Goal: Task Accomplishment & Management: Use online tool/utility

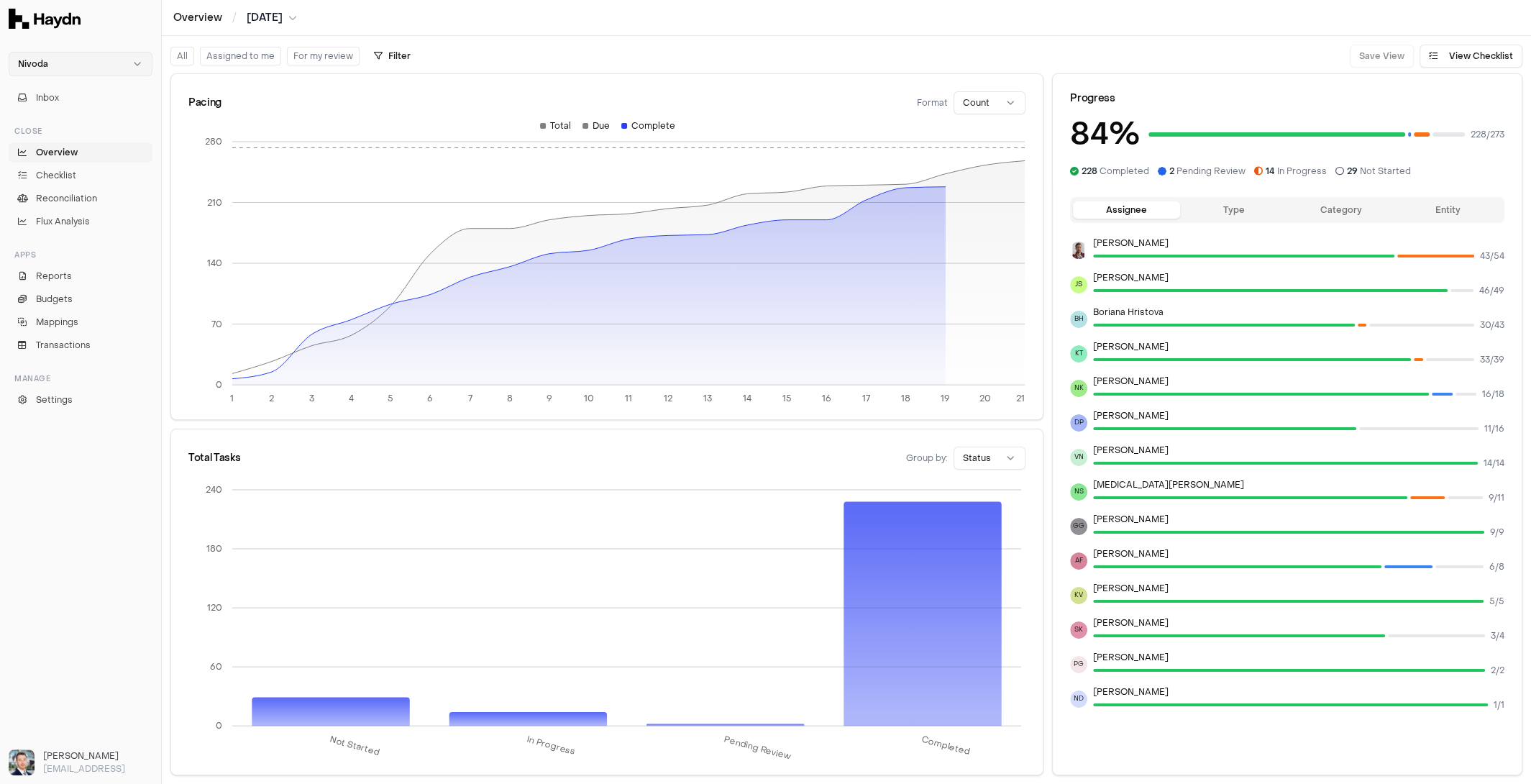
click at [79, 66] on html "Nivoda Inbox Close Overview Checklist Reconciliation Flux Analysis Apps Reports…" at bounding box center [765, 392] width 1531 height 784
click at [103, 41] on html "Nivoda Inbox Close Overview Checklist Reconciliation Flux Analysis Apps Reports…" at bounding box center [765, 392] width 1531 height 784
click at [71, 176] on span "Checklist" at bounding box center [56, 175] width 40 height 13
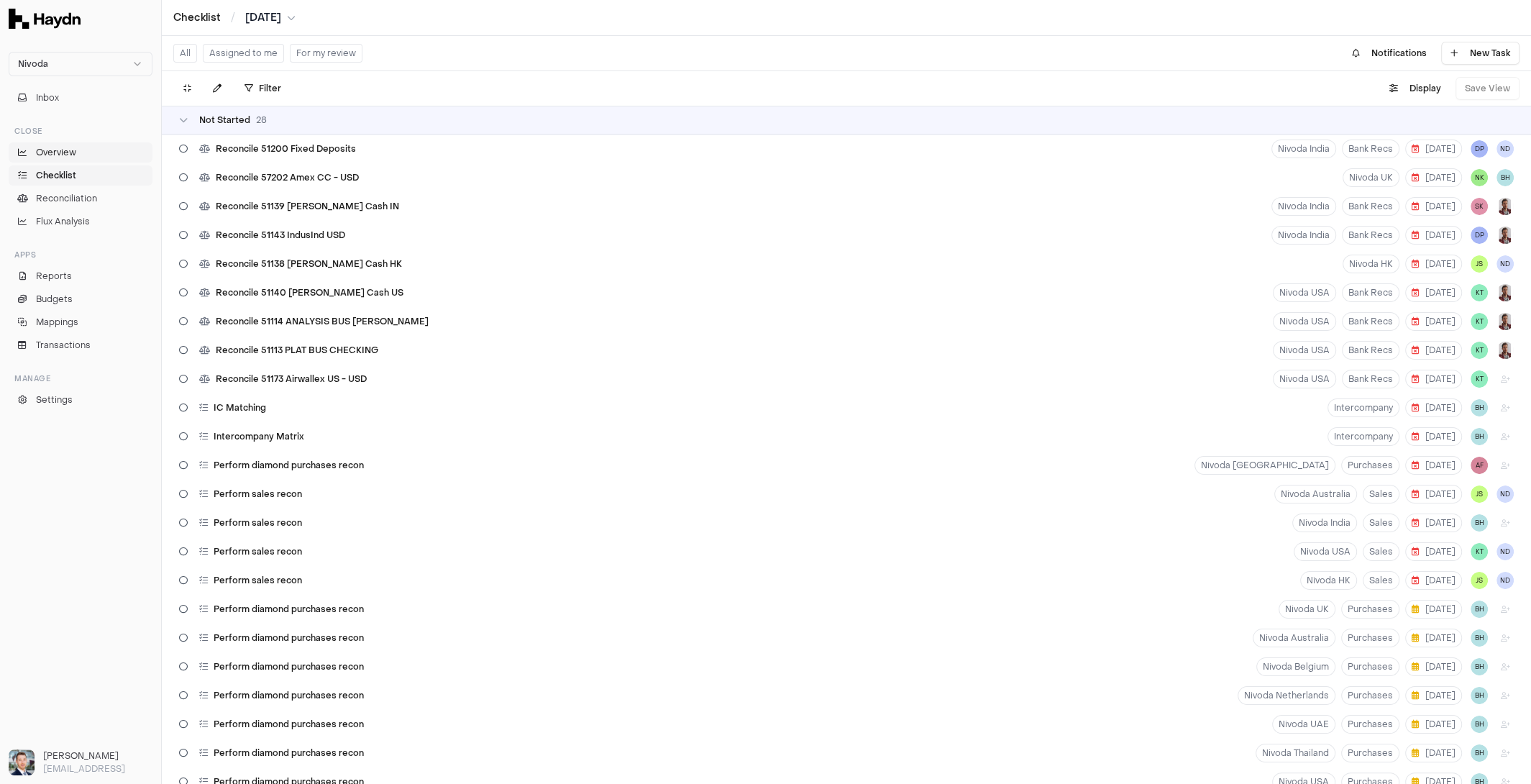
click at [72, 156] on span "Overview" at bounding box center [56, 152] width 40 height 13
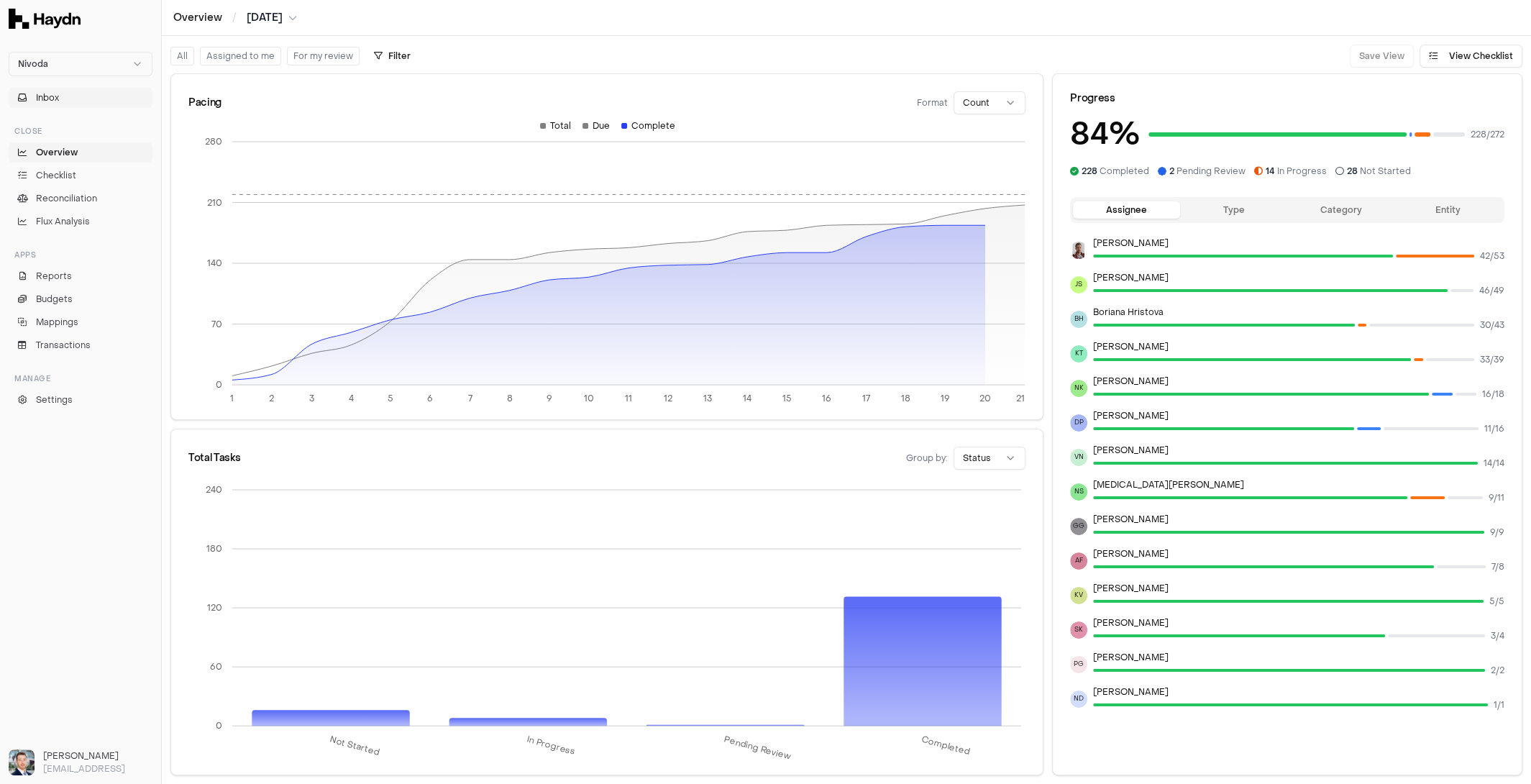
click at [79, 103] on button "Inbox" at bounding box center [80, 98] width 144 height 20
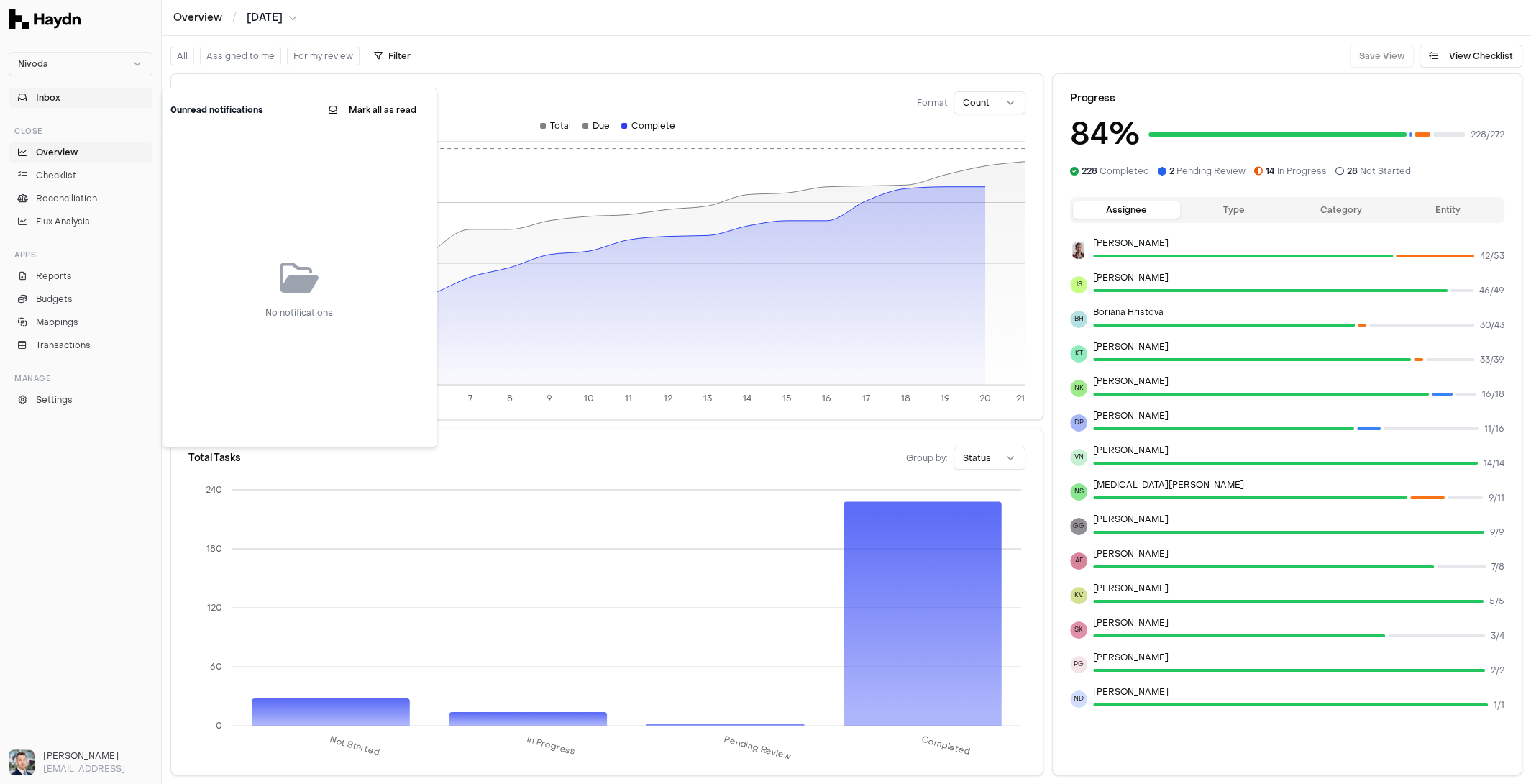
click at [79, 103] on button "Inbox" at bounding box center [80, 98] width 144 height 20
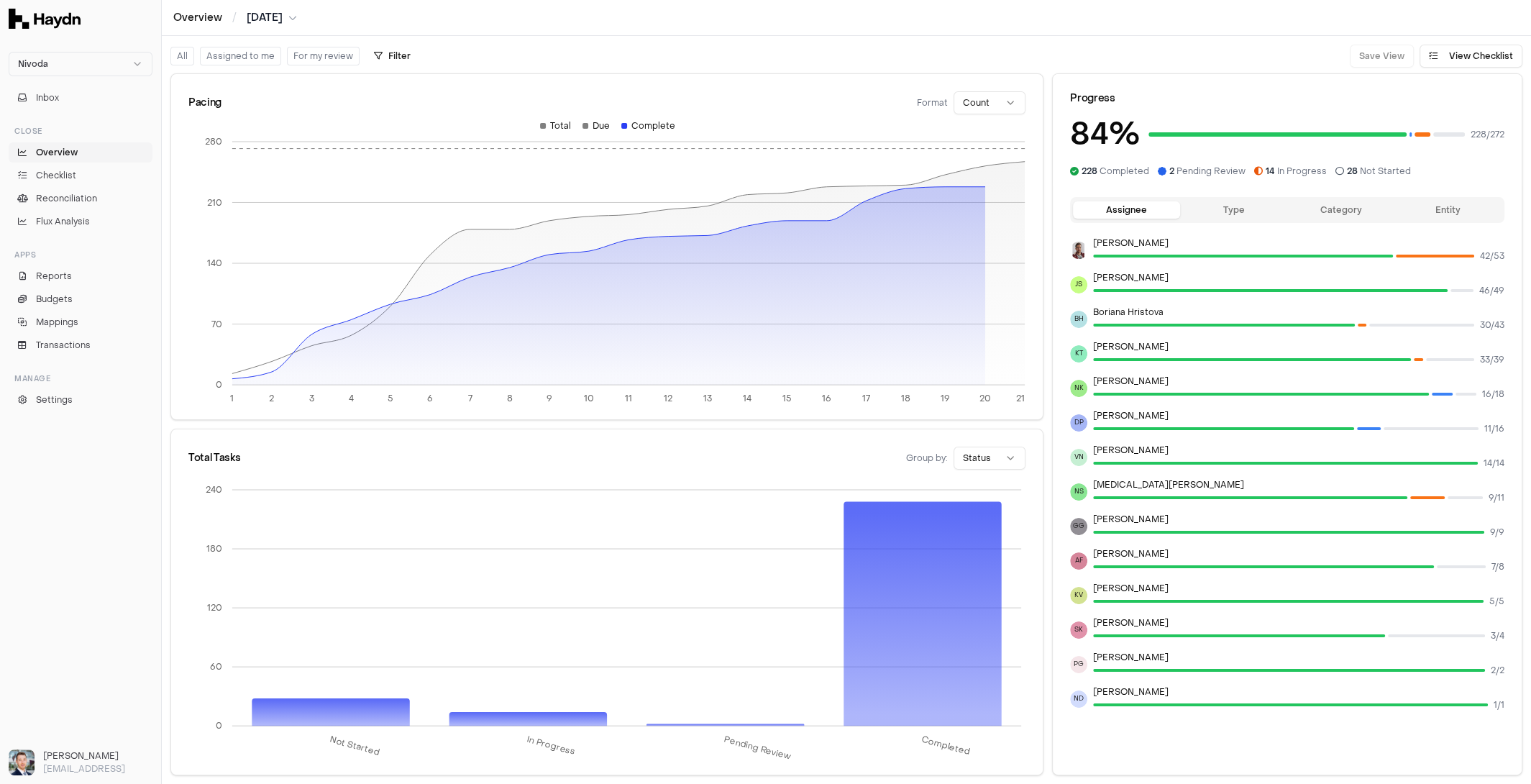
click at [616, 43] on div "All Assigned to me For my review Filter Save View View Checklist" at bounding box center [846, 51] width 1369 height 31
click at [70, 201] on span "Reconciliation" at bounding box center [66, 198] width 61 height 13
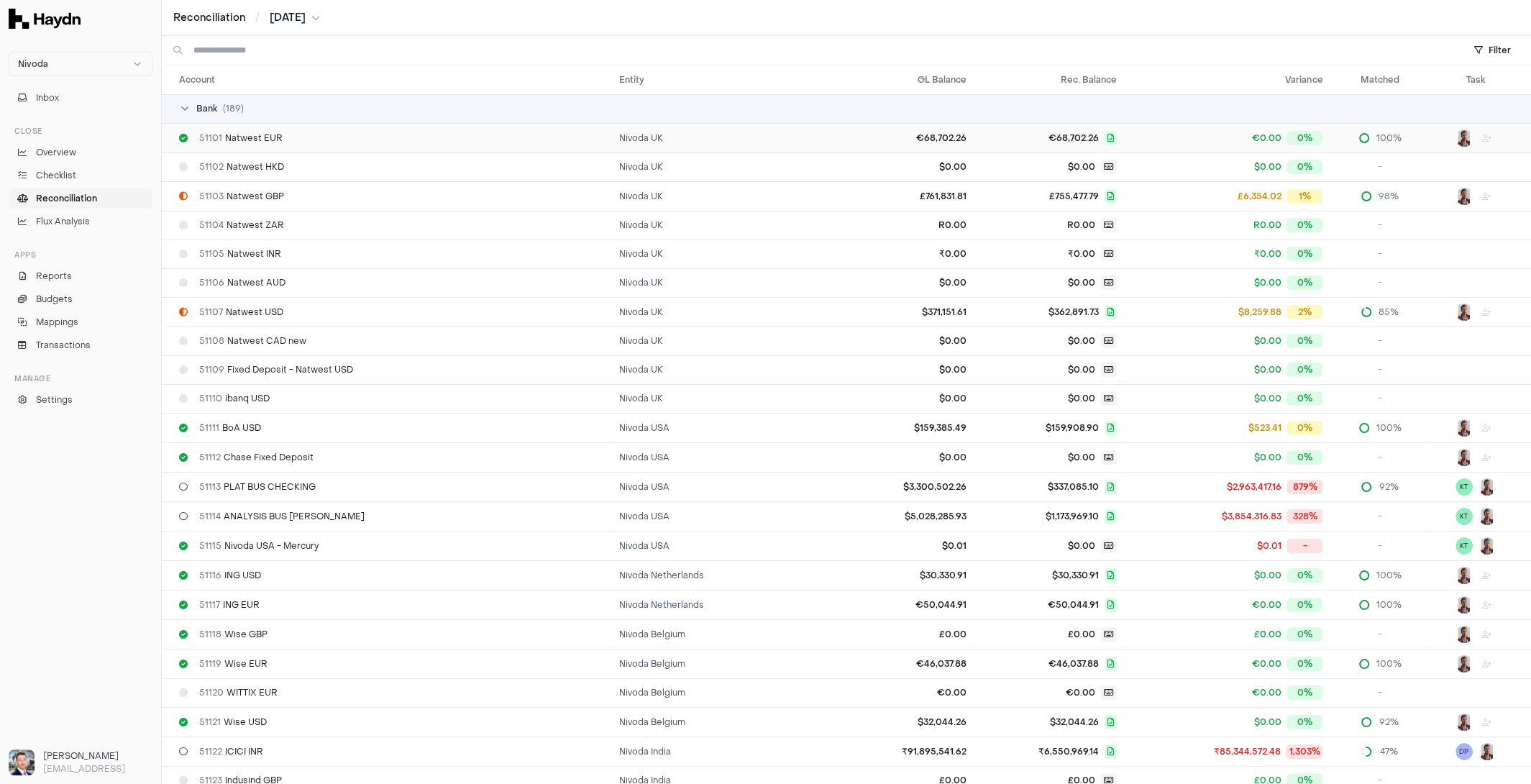
click at [884, 144] on td "€68,702.26" at bounding box center [903, 137] width 140 height 30
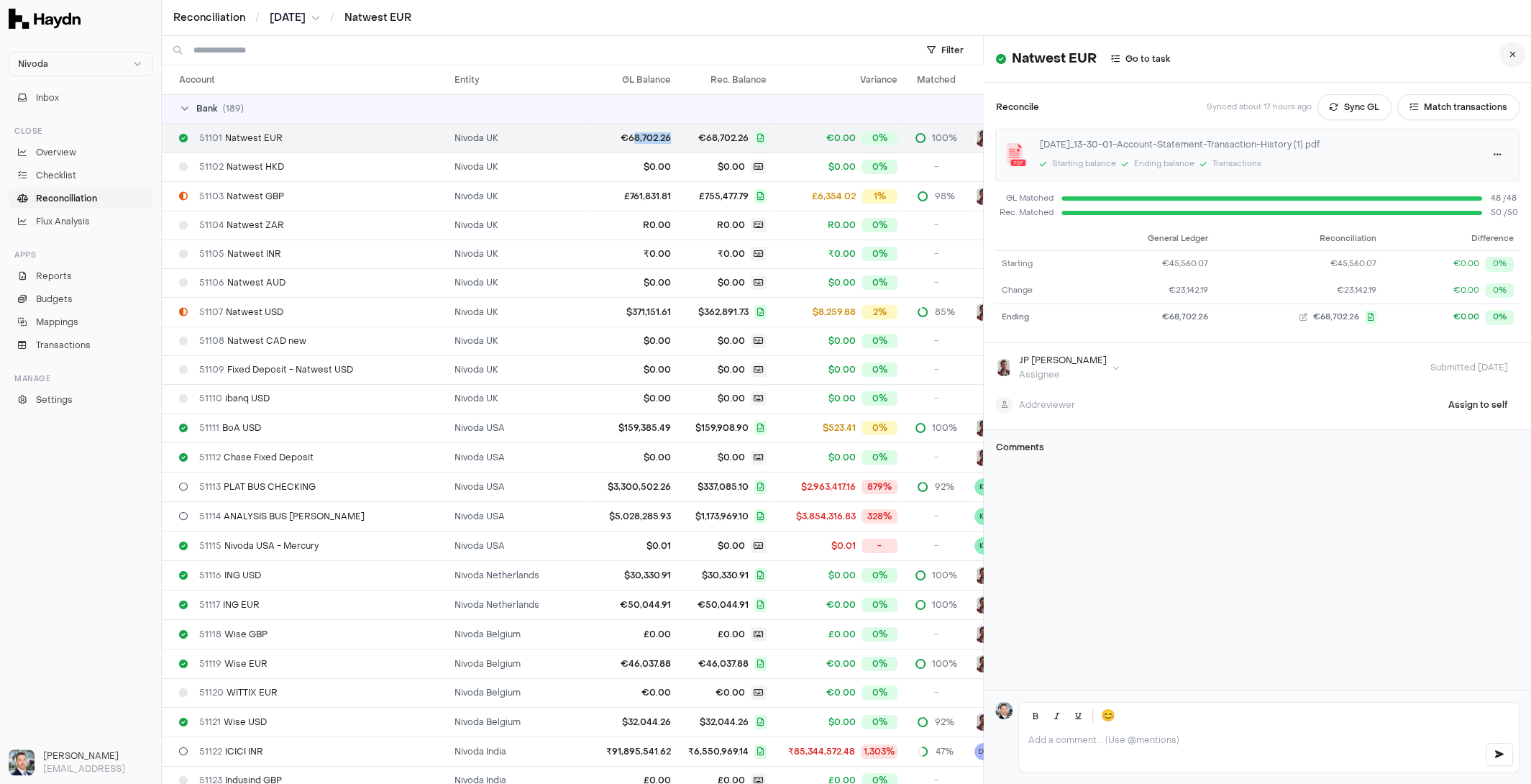
click at [1503, 54] on button at bounding box center [1513, 55] width 26 height 26
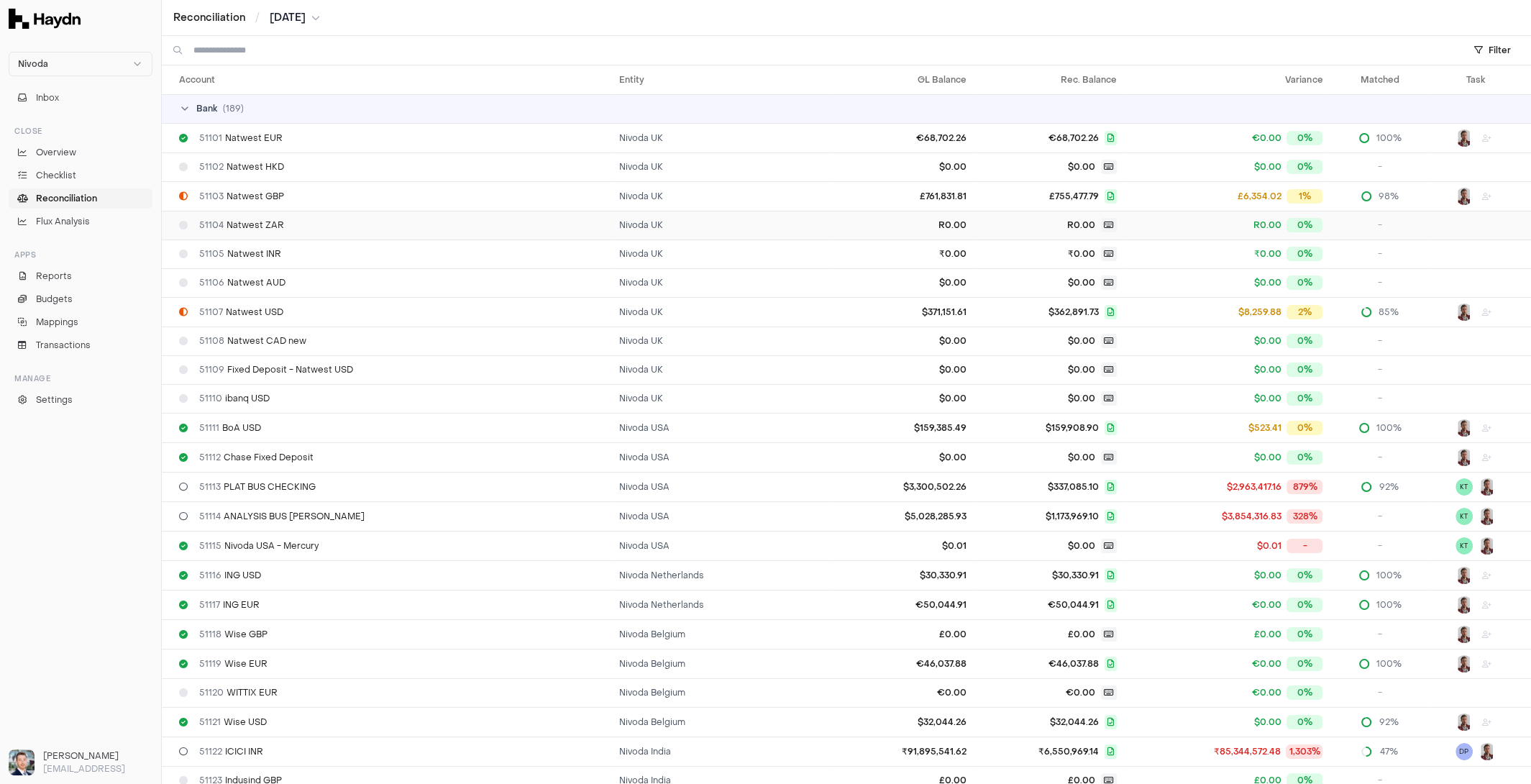
click at [550, 214] on td "51104 Natwest ZAR" at bounding box center [387, 225] width 451 height 29
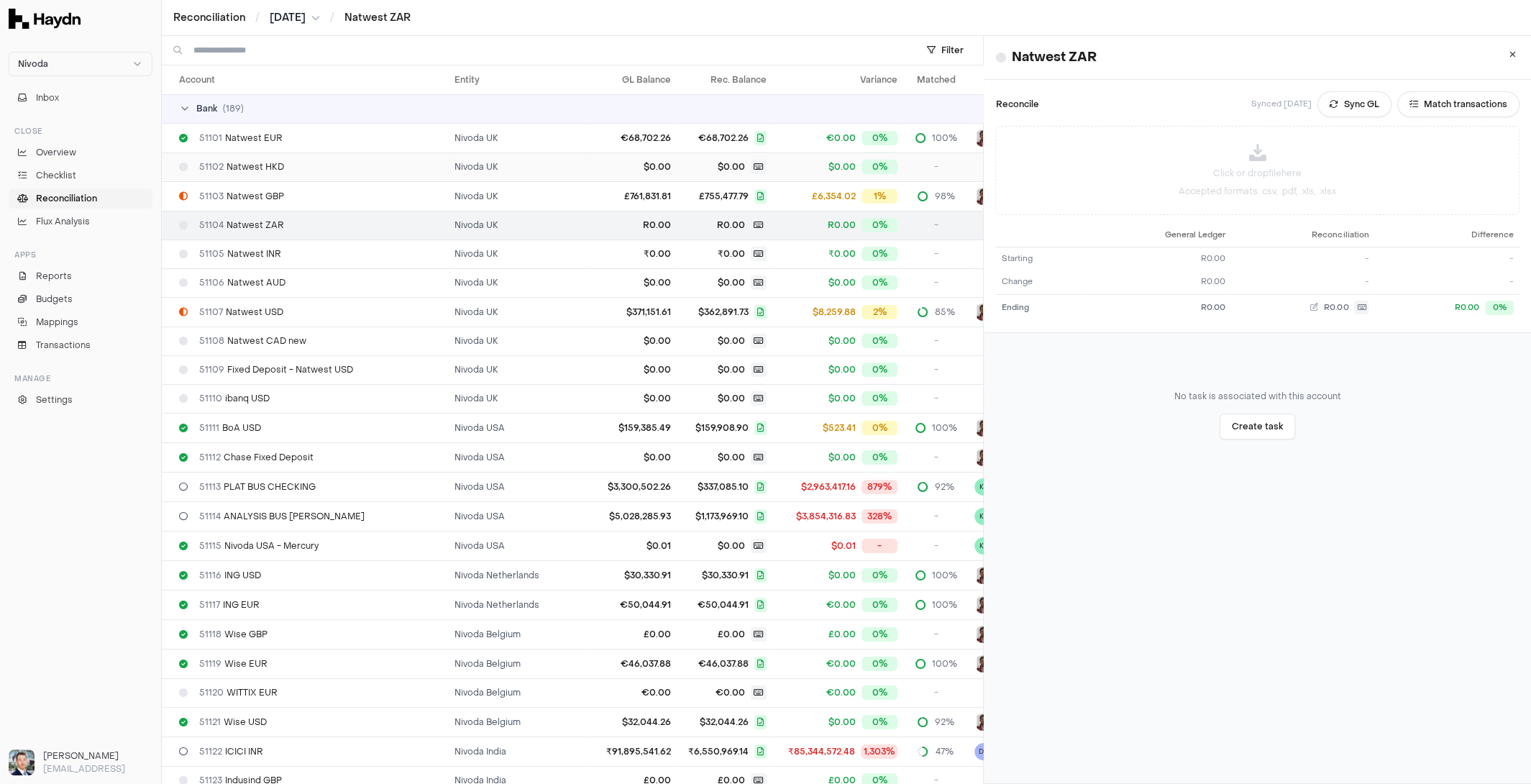
click at [677, 177] on td "$0.00" at bounding box center [724, 167] width 95 height 29
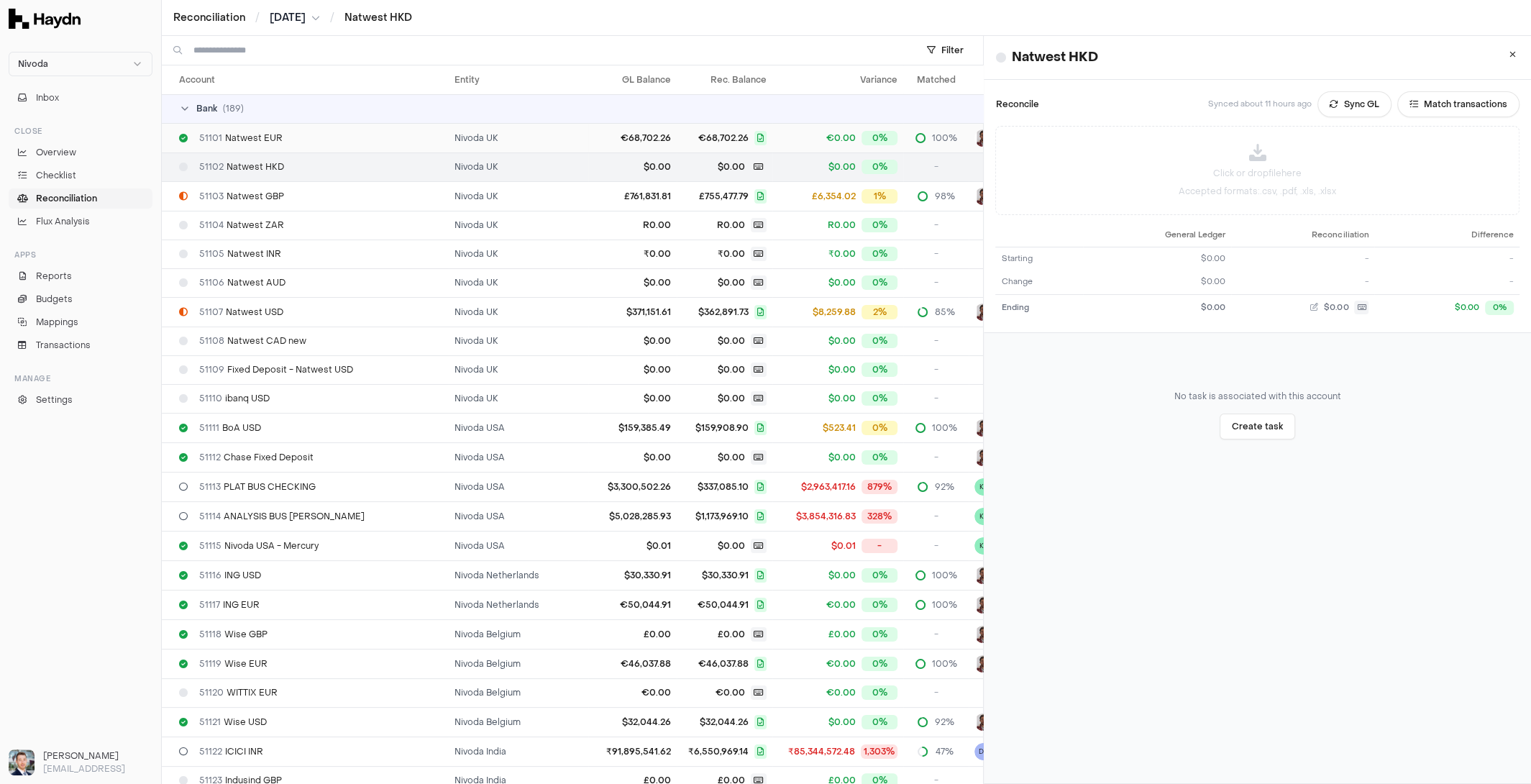
click at [683, 142] on span "€68,702.26" at bounding box center [725, 137] width 84 height 15
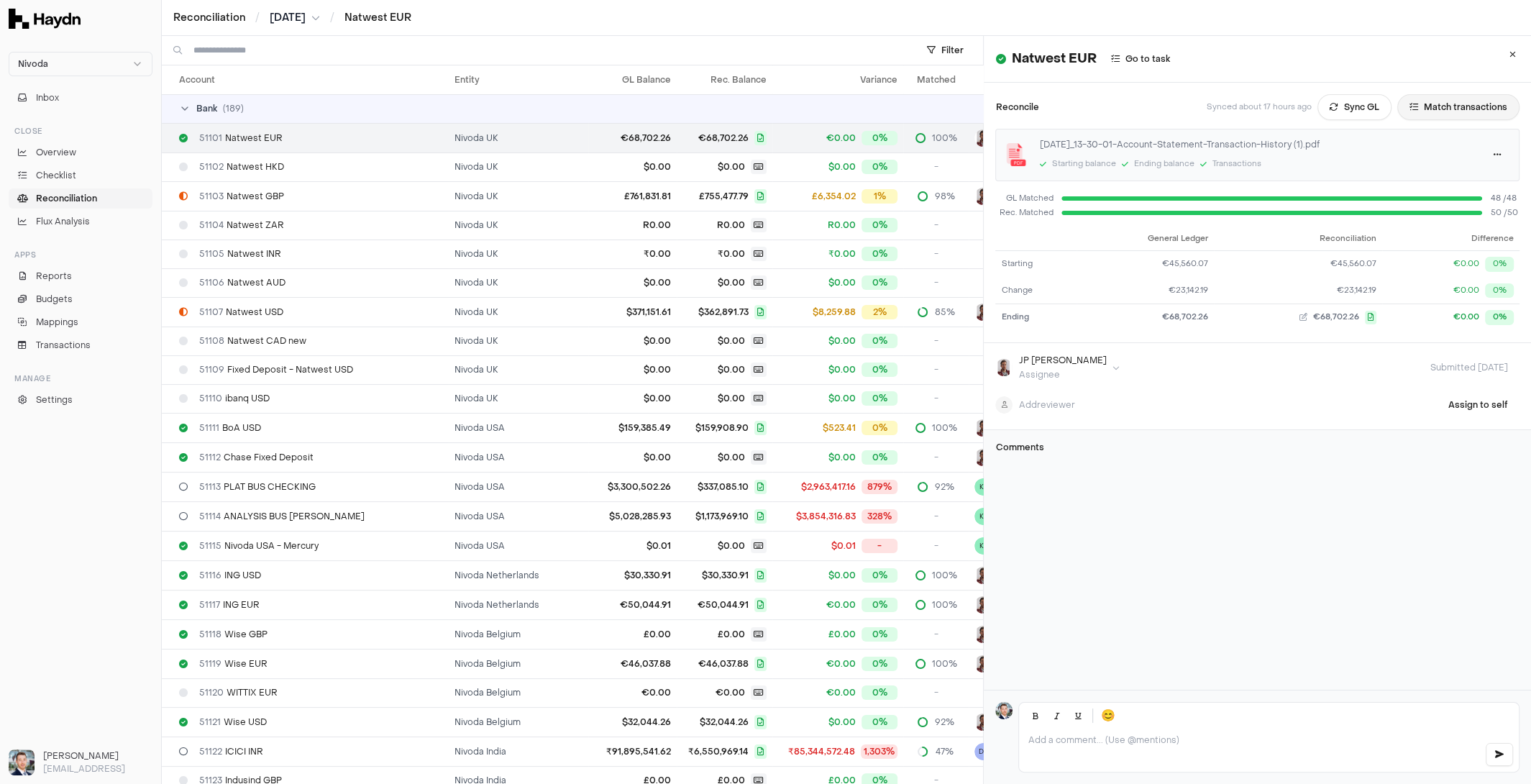
click at [1436, 100] on button "Match transactions" at bounding box center [1458, 107] width 122 height 26
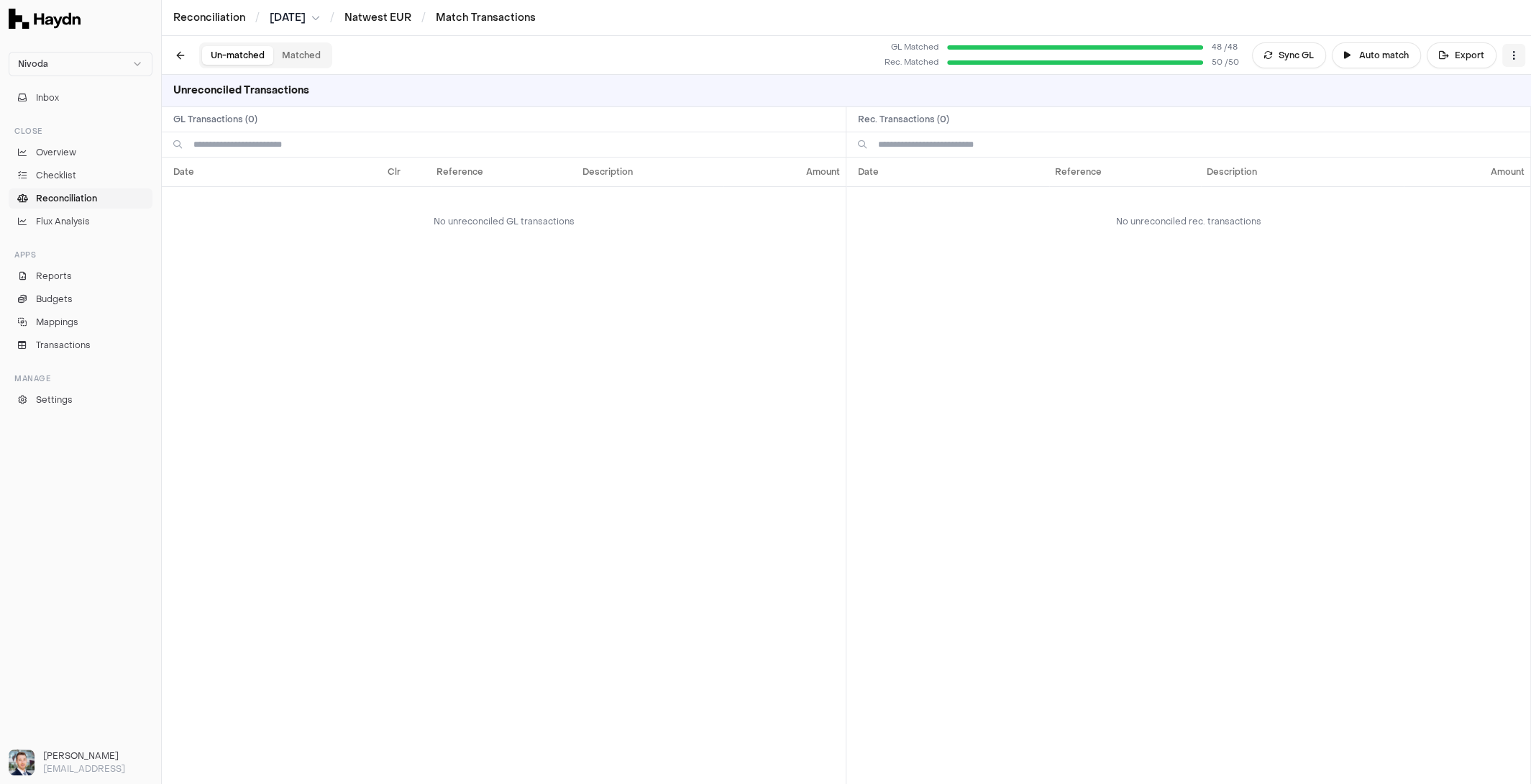
click at [1513, 54] on html "Nivoda Inbox Close Overview Checklist Reconciliation Flux Analysis Apps Reports…" at bounding box center [765, 392] width 1531 height 784
click at [1448, 81] on div "Reset" at bounding box center [1455, 82] width 131 height 20
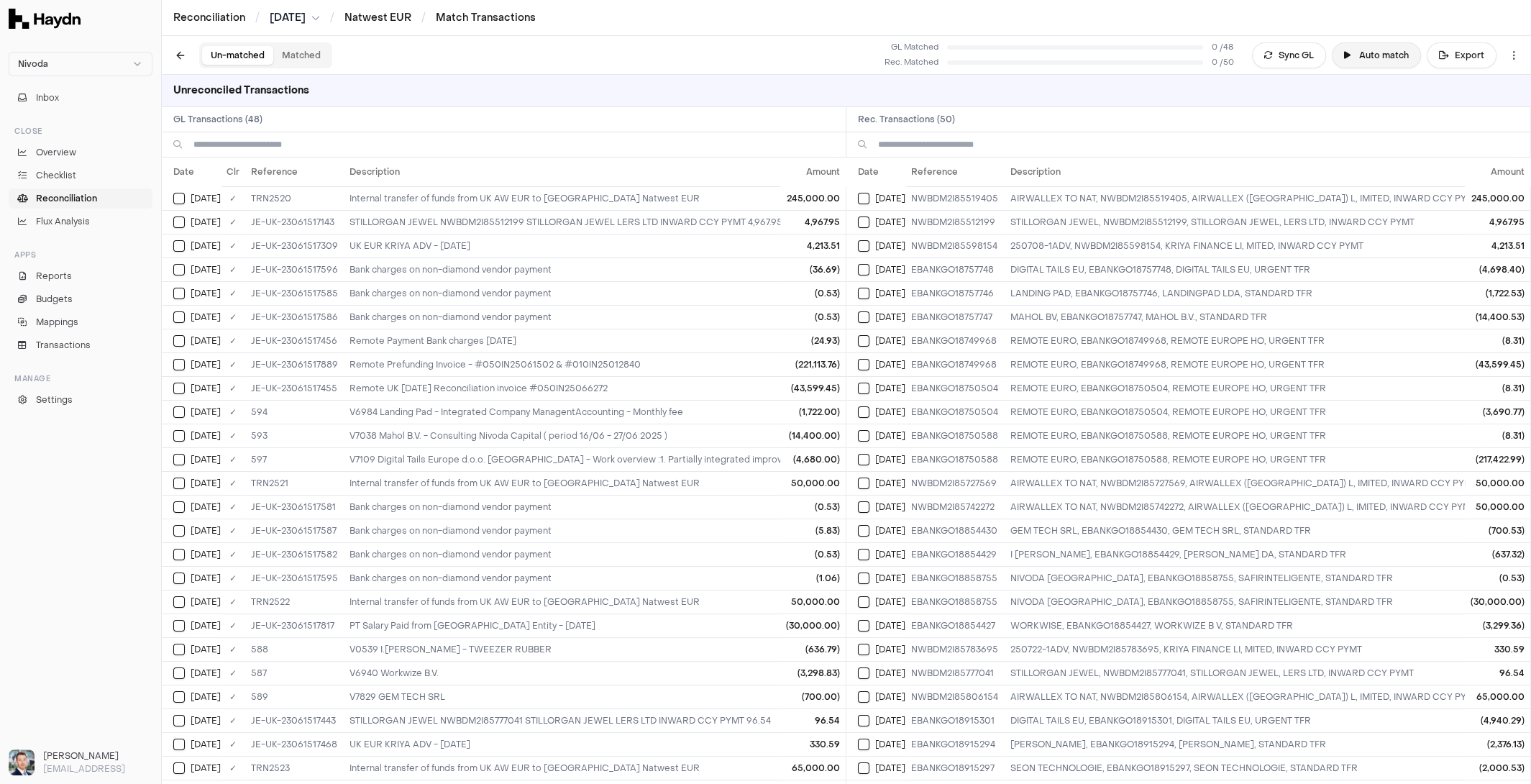
click at [1397, 54] on button "Auto match" at bounding box center [1376, 56] width 89 height 26
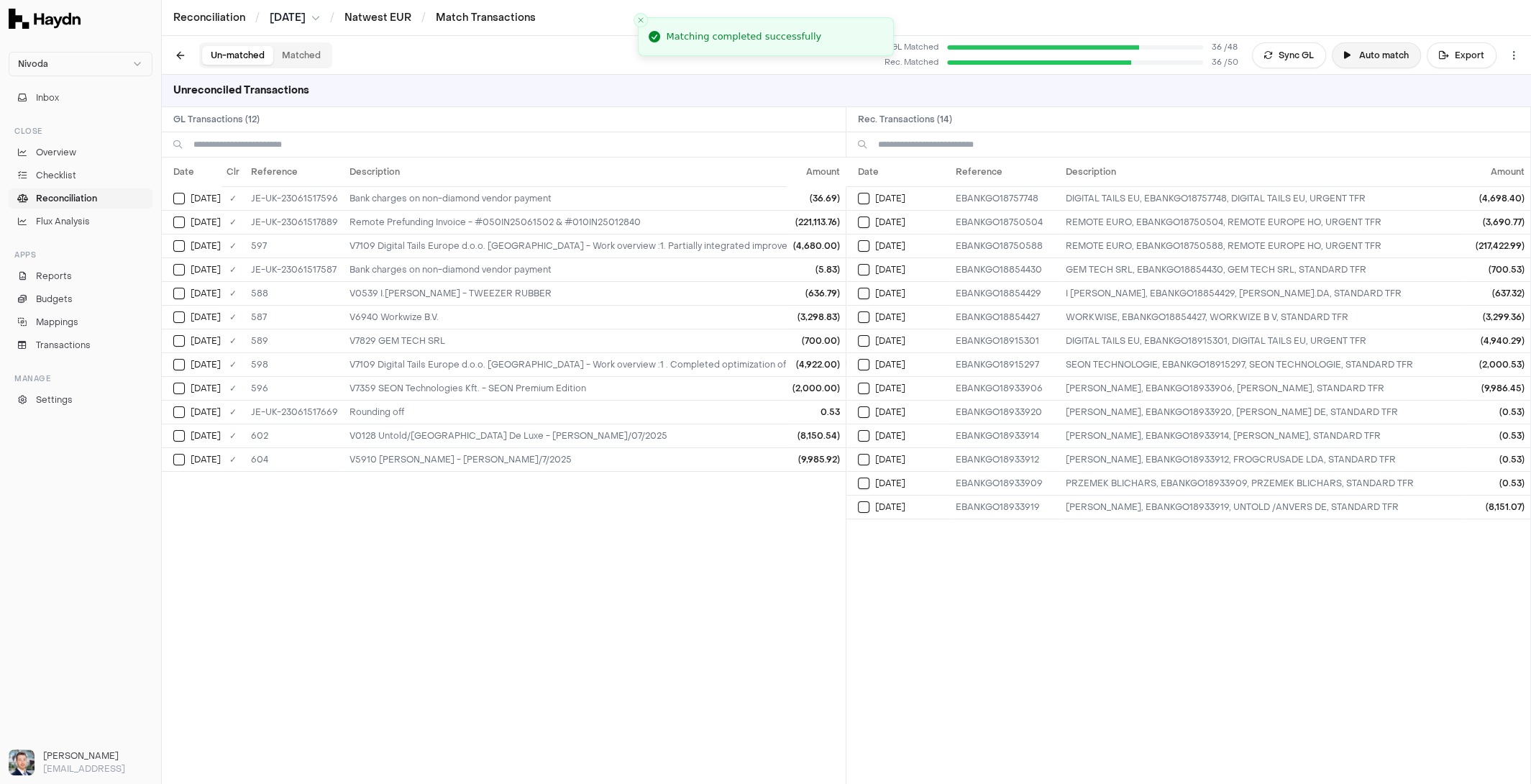
click at [1378, 56] on button "Auto match" at bounding box center [1376, 56] width 89 height 26
click at [296, 58] on button "Matched" at bounding box center [301, 55] width 56 height 18
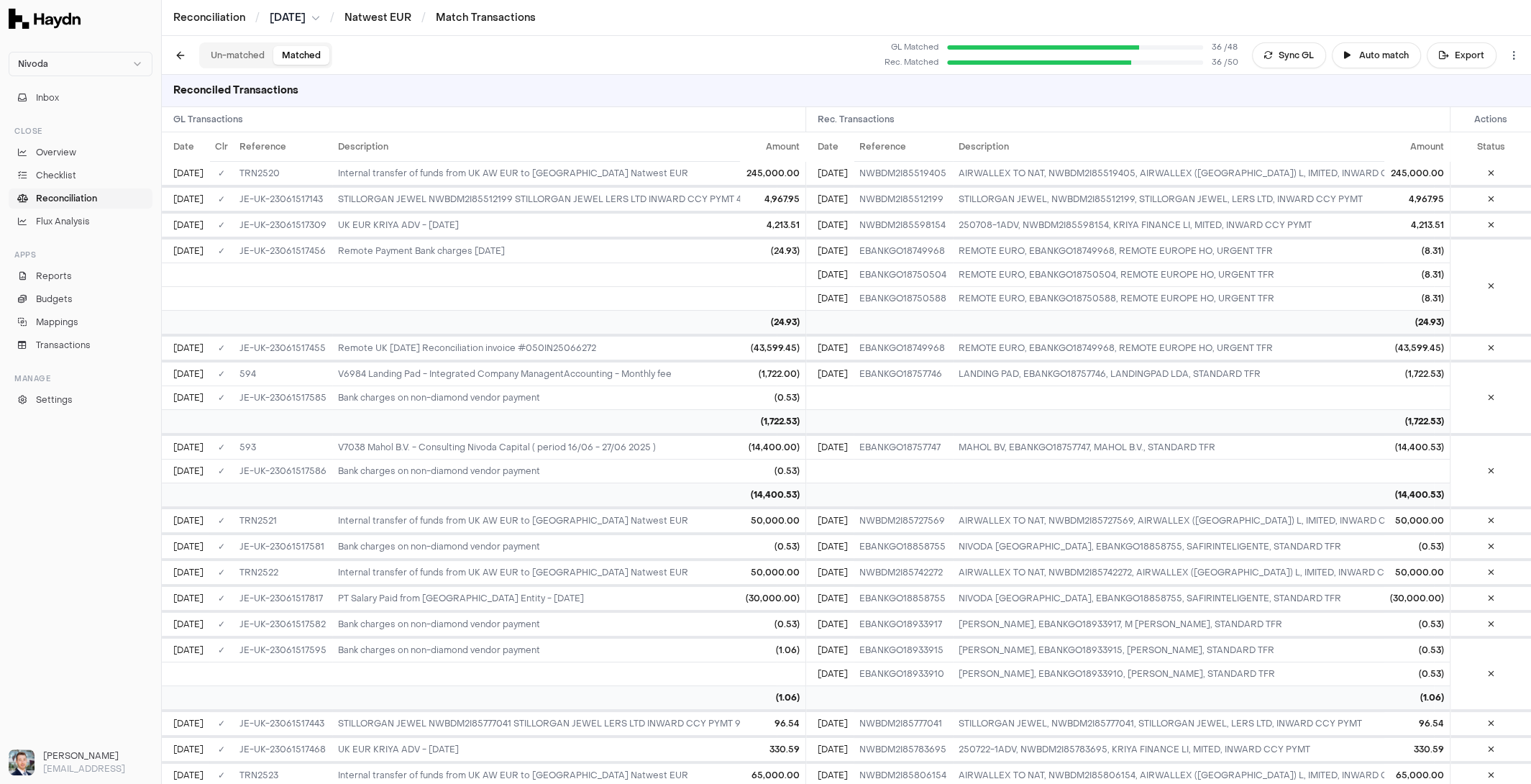
click at [218, 56] on button "Un-matched" at bounding box center [237, 55] width 71 height 18
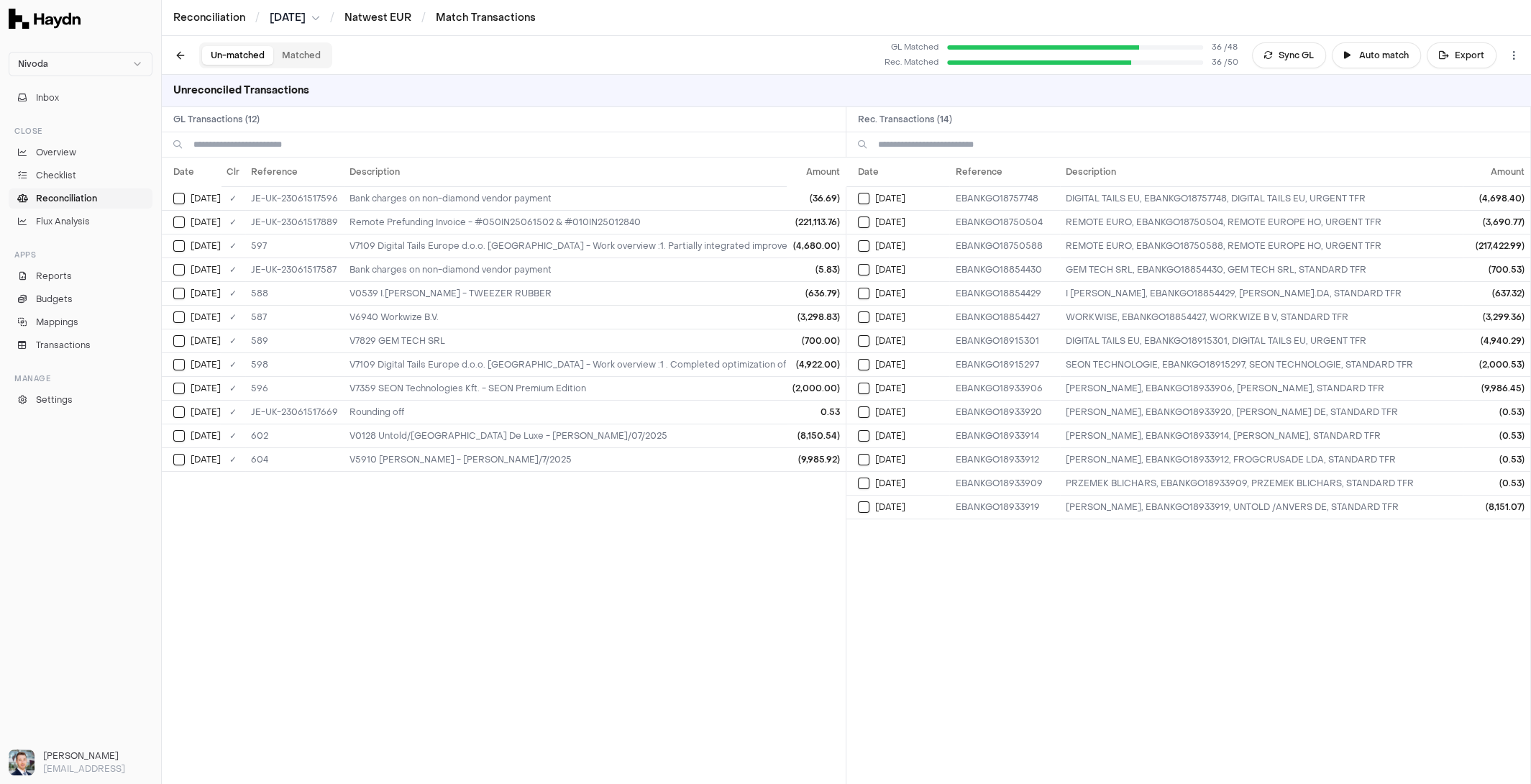
click at [79, 192] on span "Reconciliation" at bounding box center [66, 198] width 61 height 13
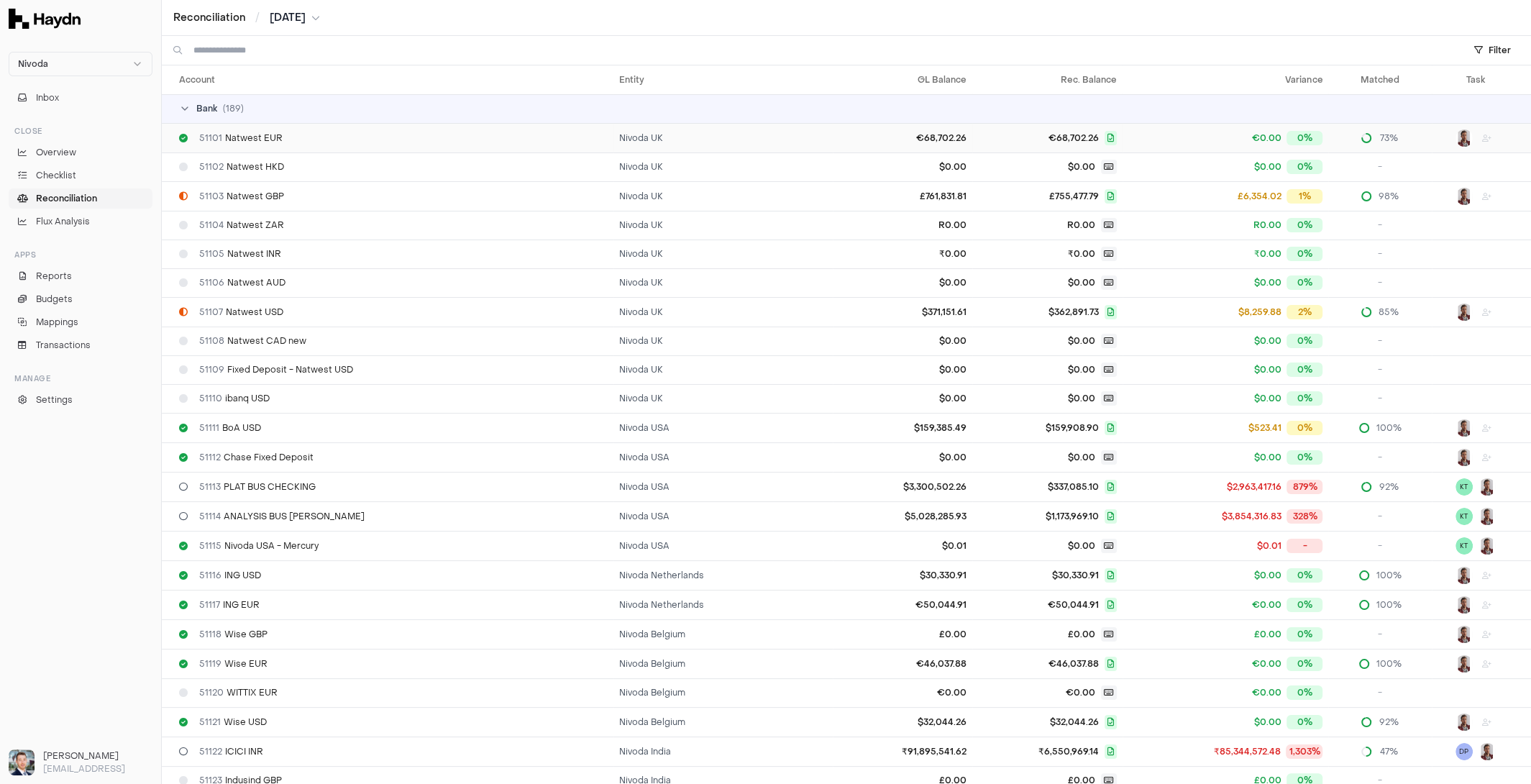
click at [466, 133] on div "51101 Natwest EUR" at bounding box center [393, 137] width 428 height 11
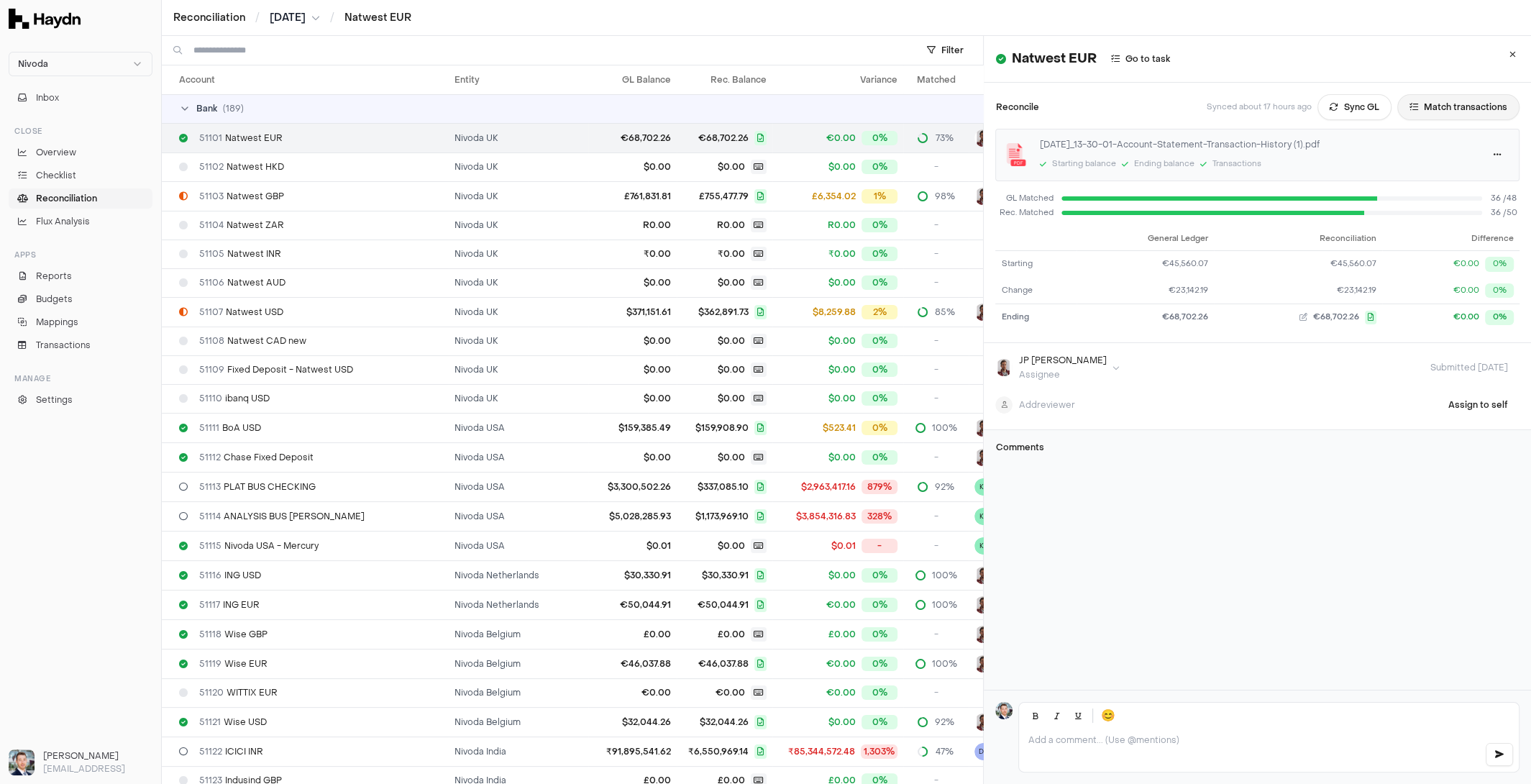
click at [1428, 108] on button "Match transactions" at bounding box center [1458, 107] width 122 height 26
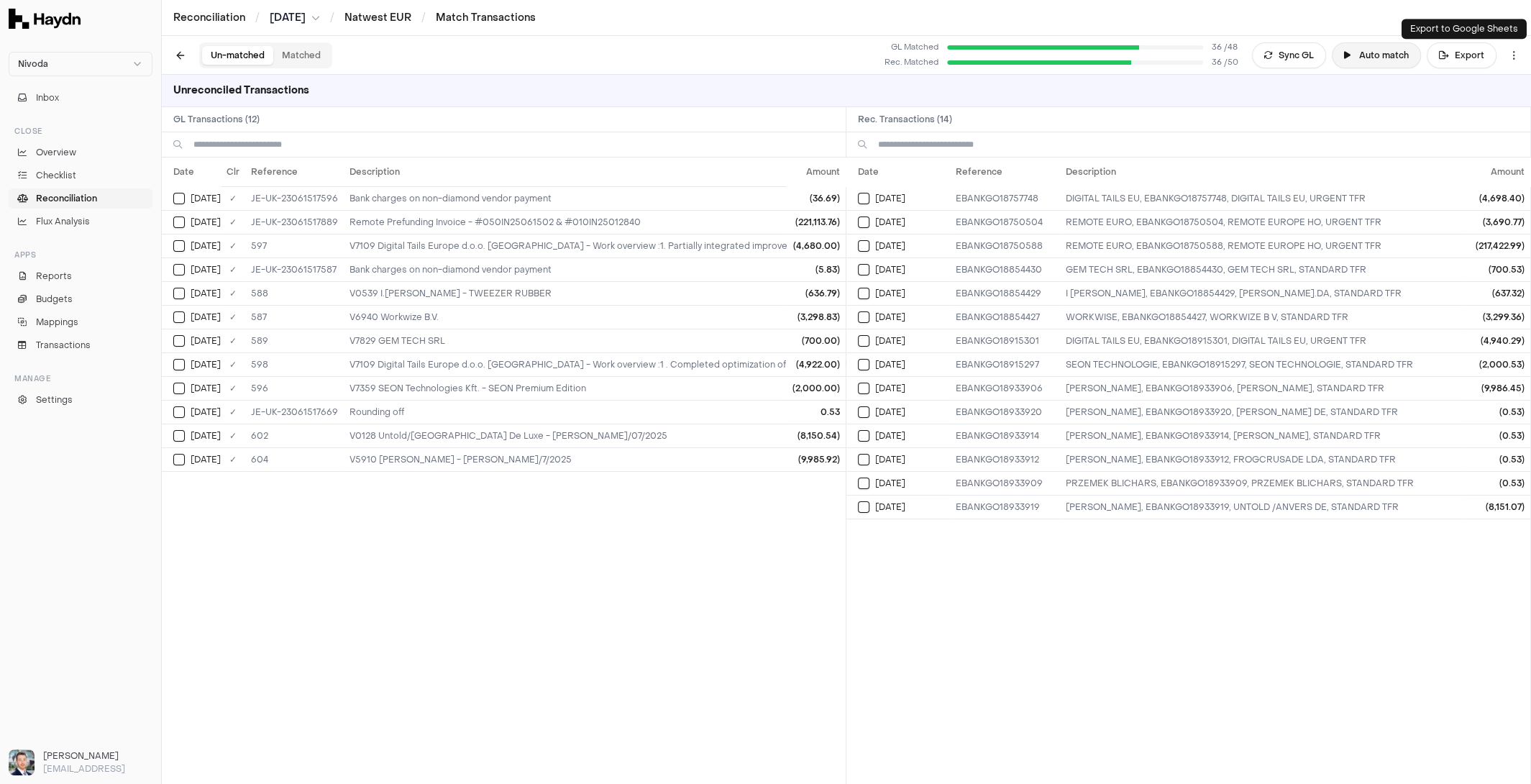
click at [1372, 56] on button "Auto match" at bounding box center [1376, 56] width 89 height 26
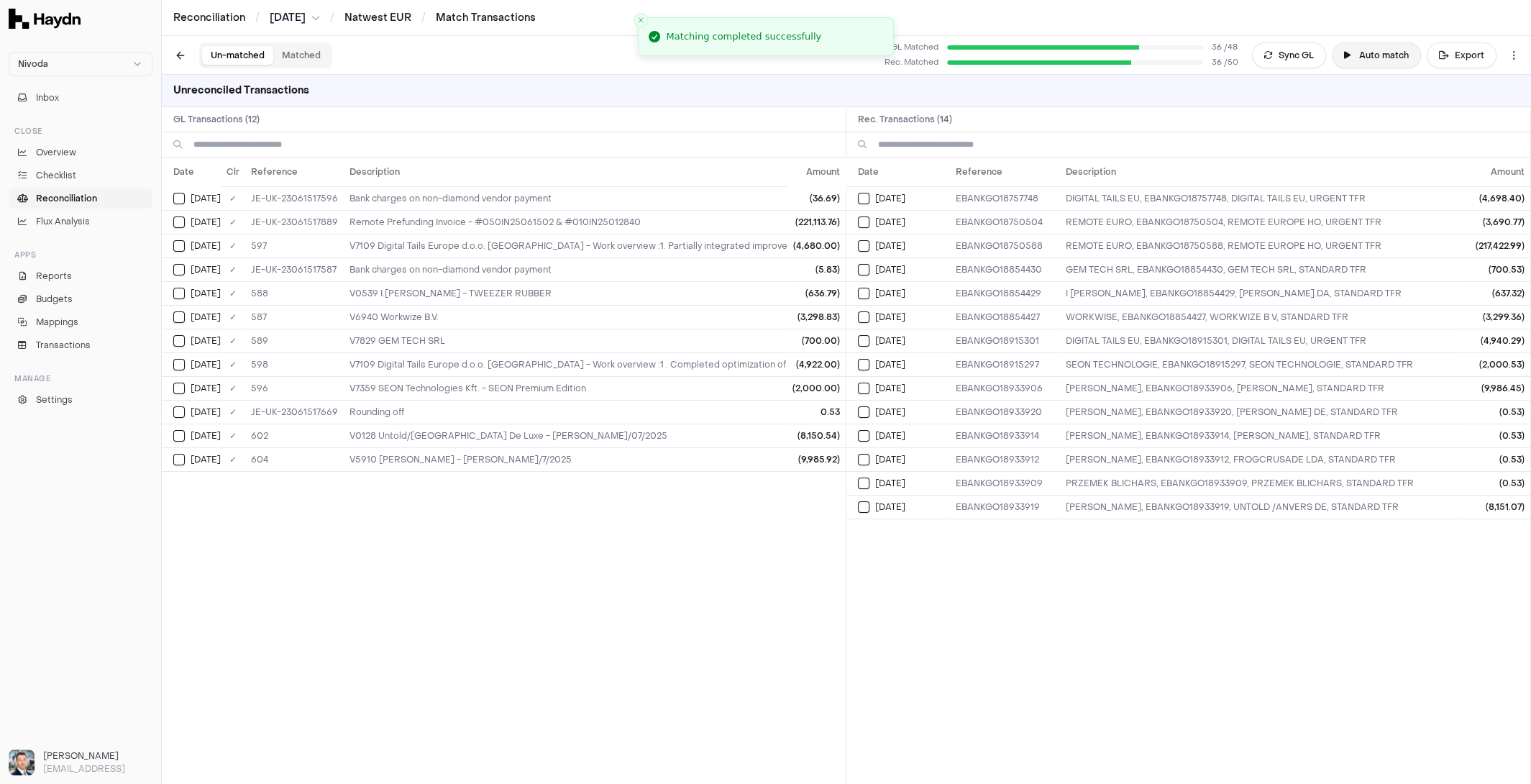
click at [1372, 56] on button "Auto match" at bounding box center [1376, 56] width 89 height 26
click at [176, 56] on button at bounding box center [180, 56] width 26 height 26
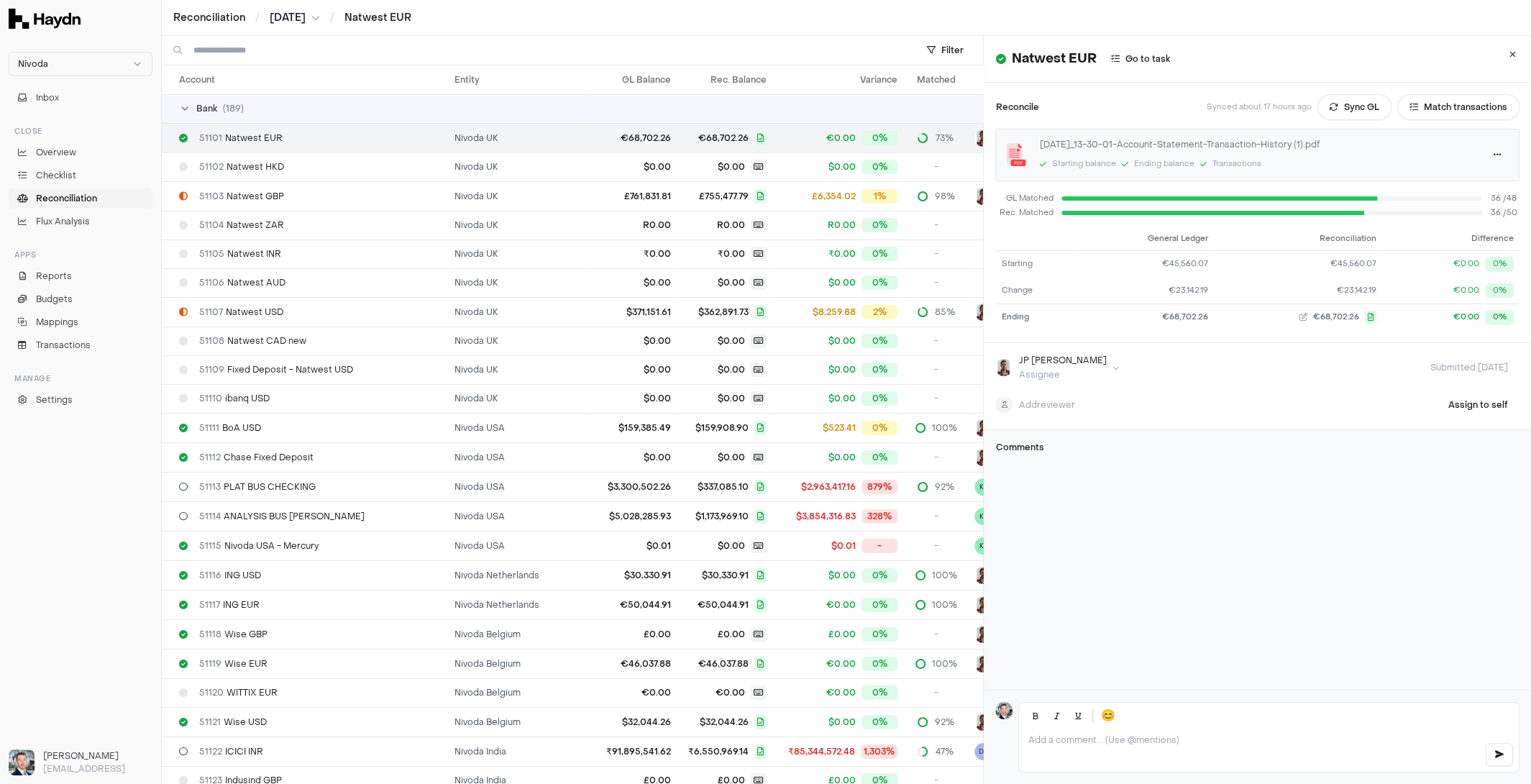
click at [58, 202] on span "Reconciliation" at bounding box center [66, 198] width 61 height 13
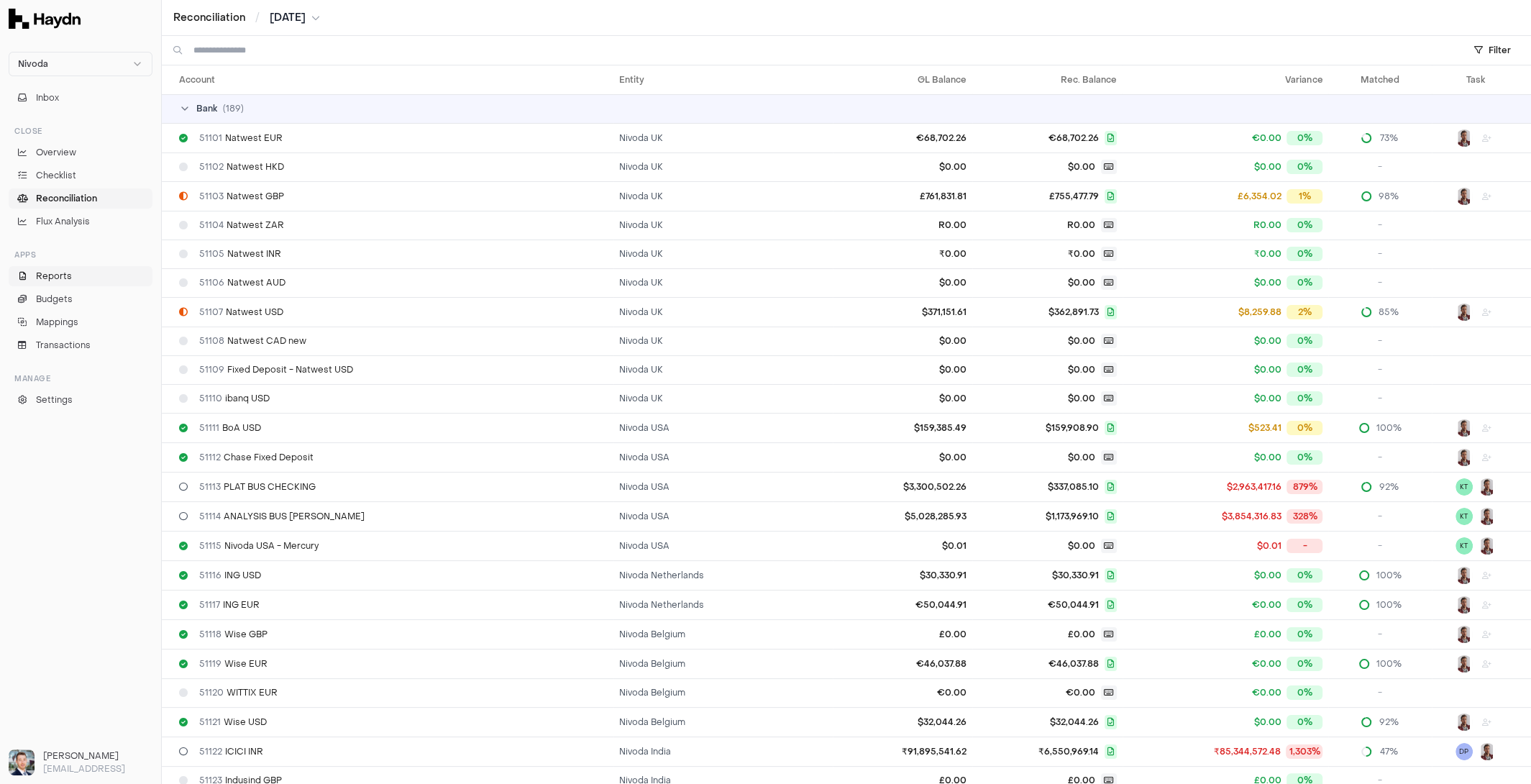
click at [82, 276] on link "Reports" at bounding box center [80, 276] width 144 height 20
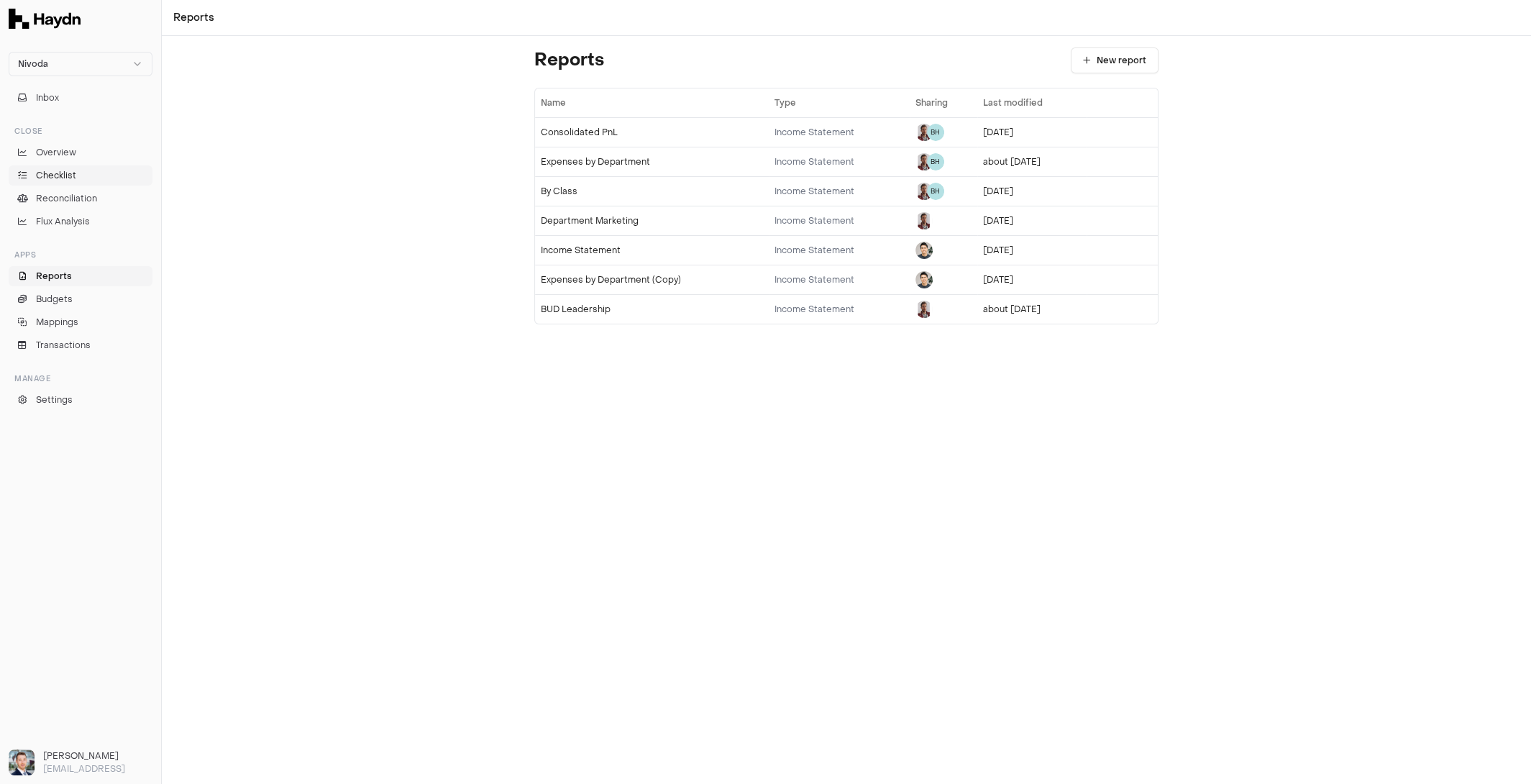
click at [59, 166] on link "Checklist" at bounding box center [80, 176] width 144 height 20
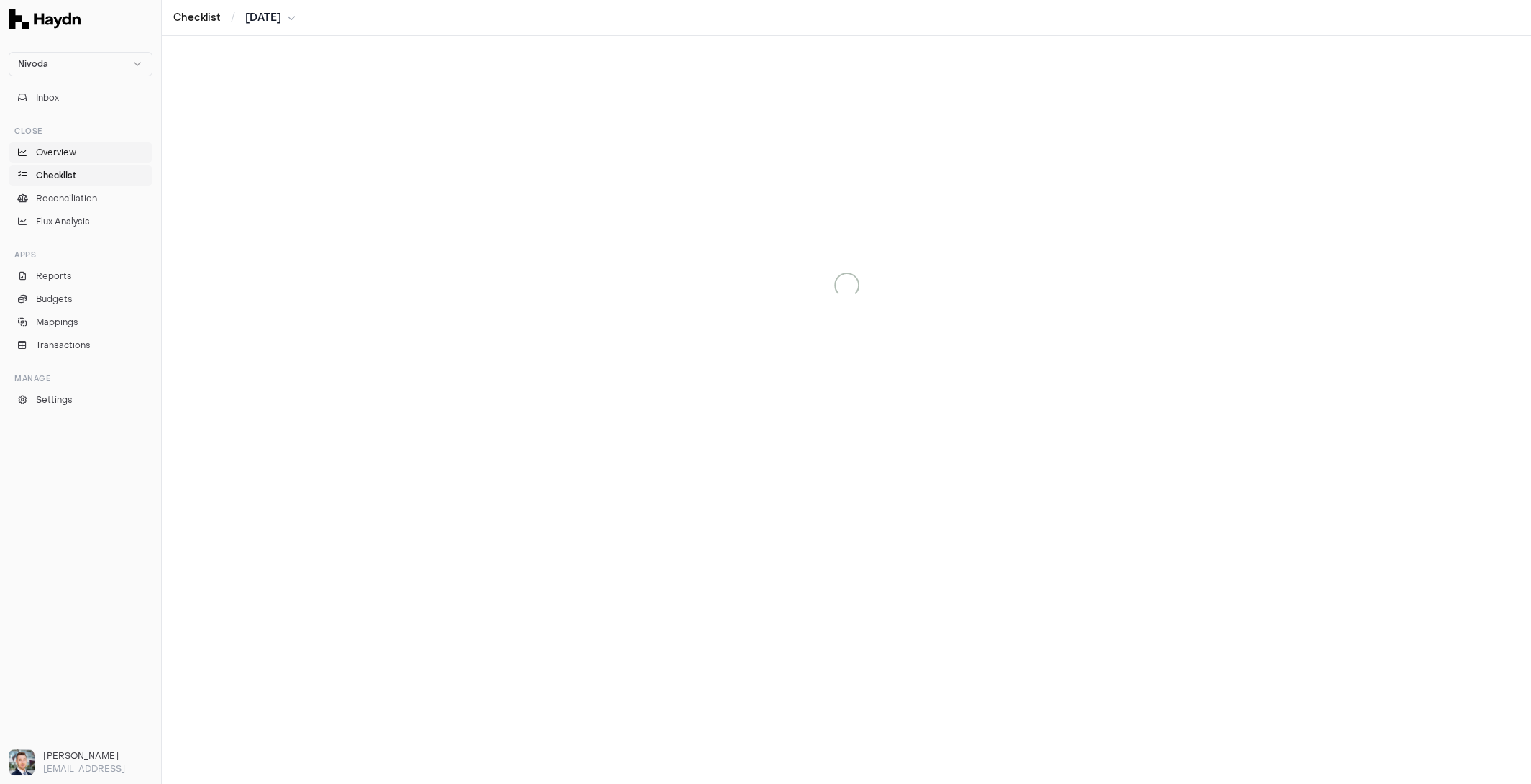
click at [60, 158] on link "Overview" at bounding box center [80, 152] width 144 height 20
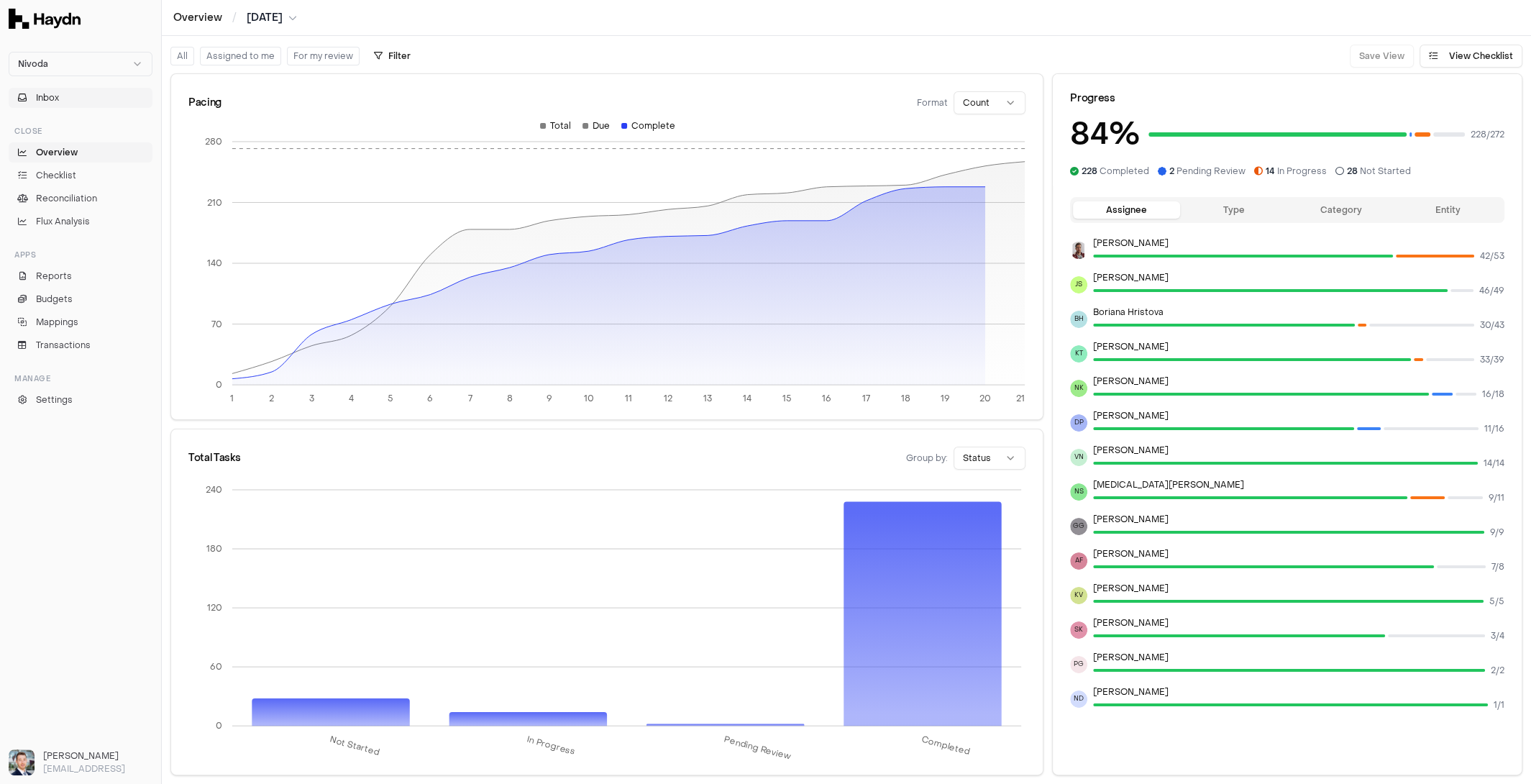
click at [60, 90] on button "Inbox" at bounding box center [80, 98] width 144 height 20
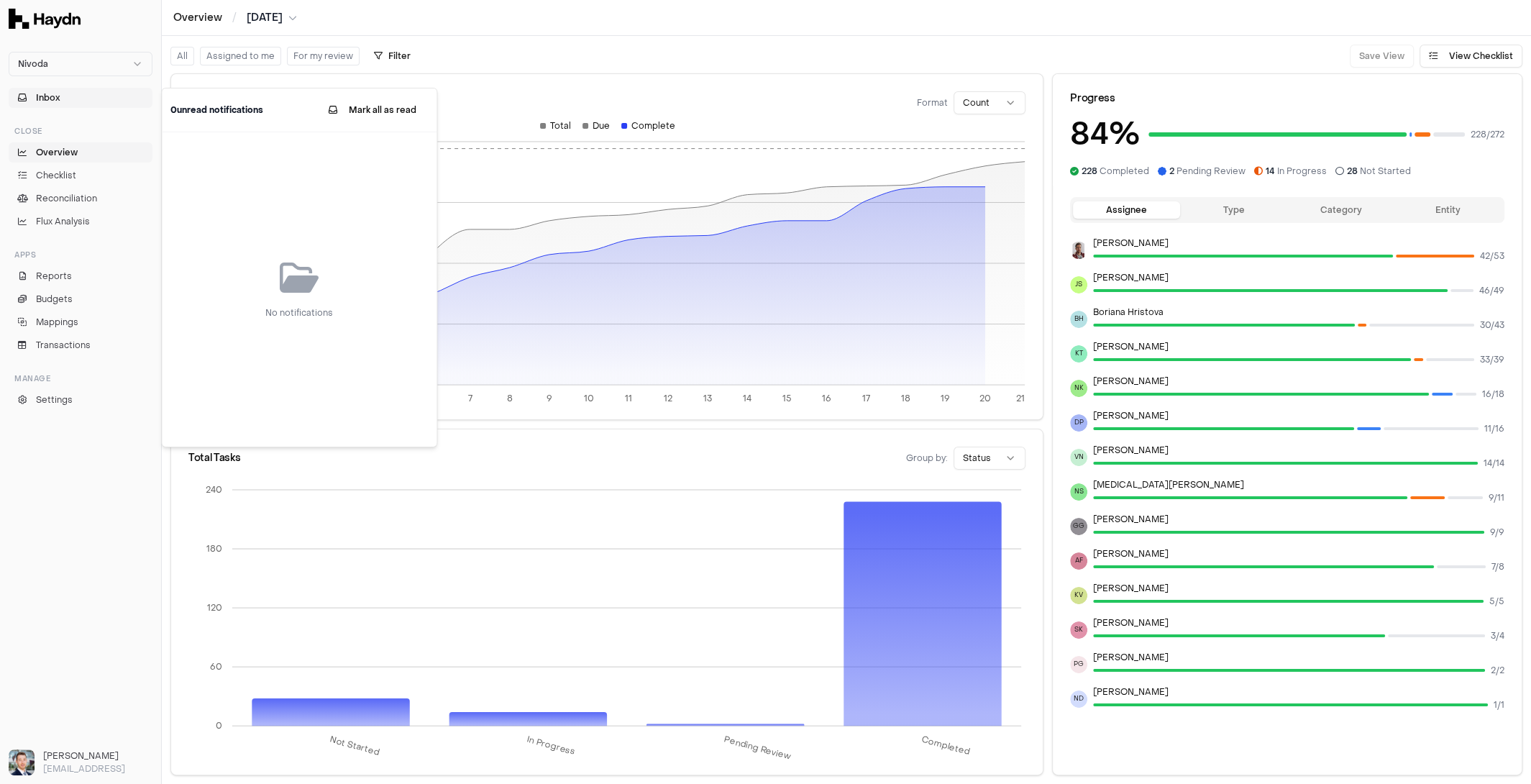
click at [60, 90] on button "Inbox" at bounding box center [80, 98] width 144 height 20
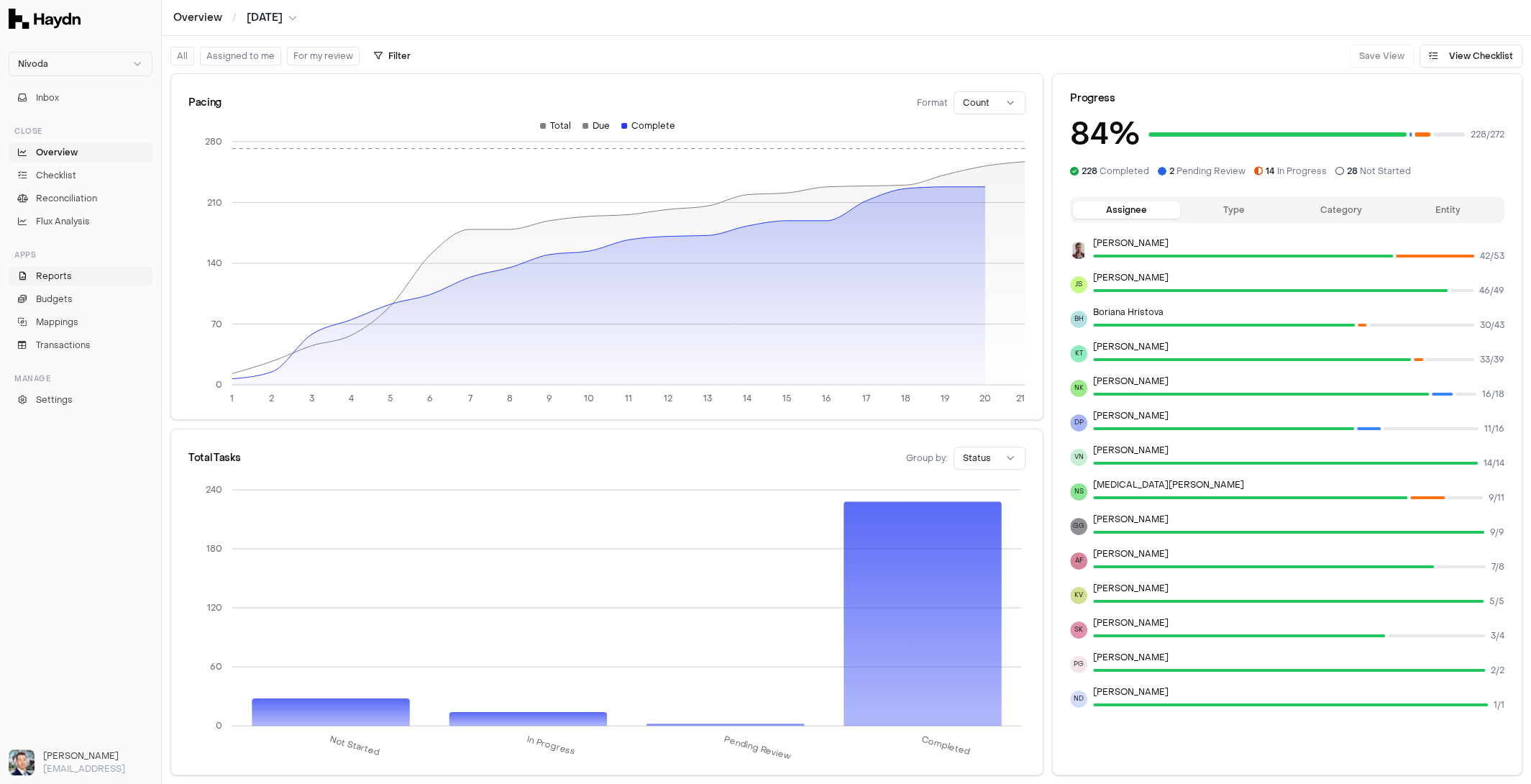
click at [62, 283] on link "Reports" at bounding box center [80, 276] width 144 height 20
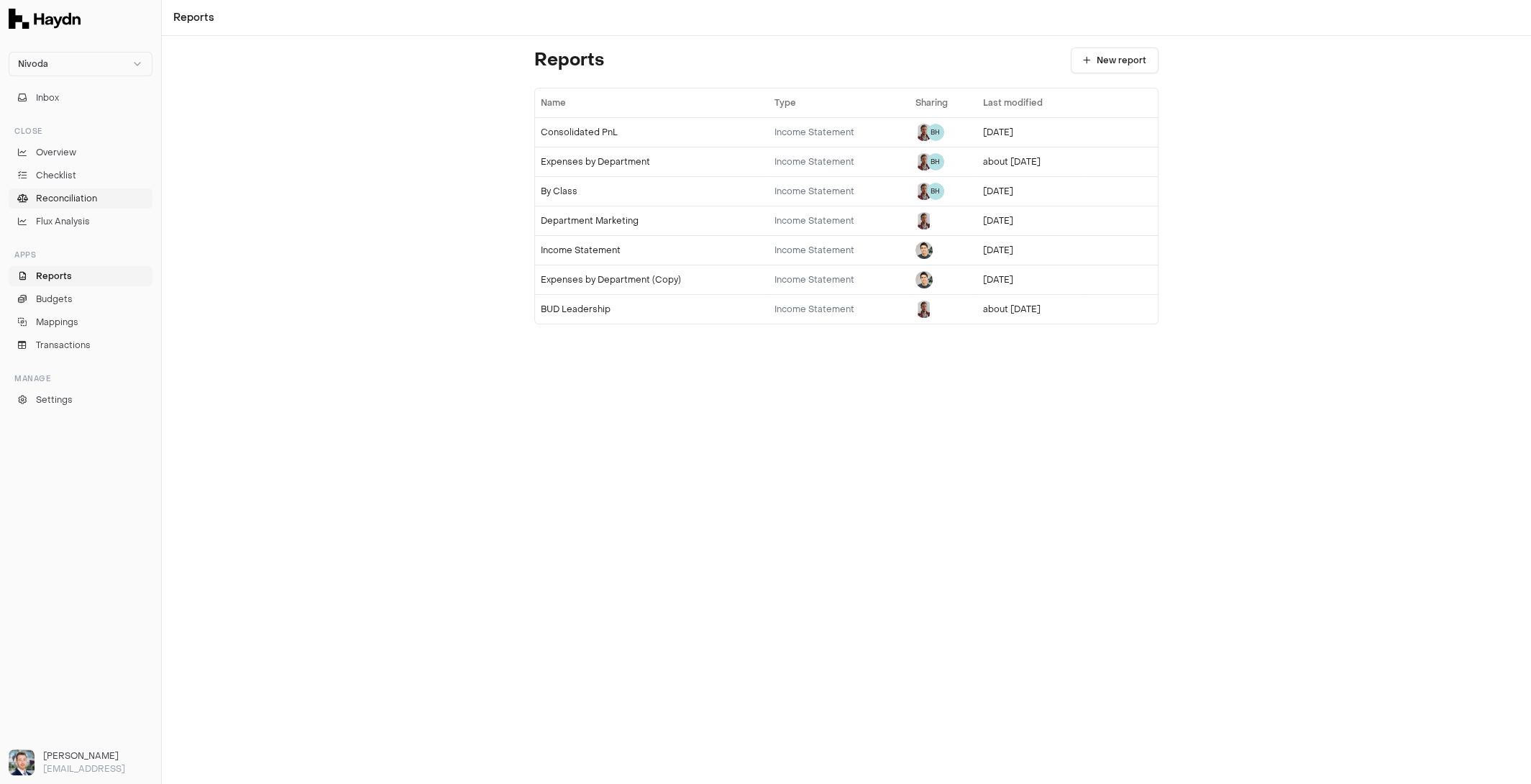
click at [73, 207] on link "Reconciliation" at bounding box center [80, 198] width 144 height 20
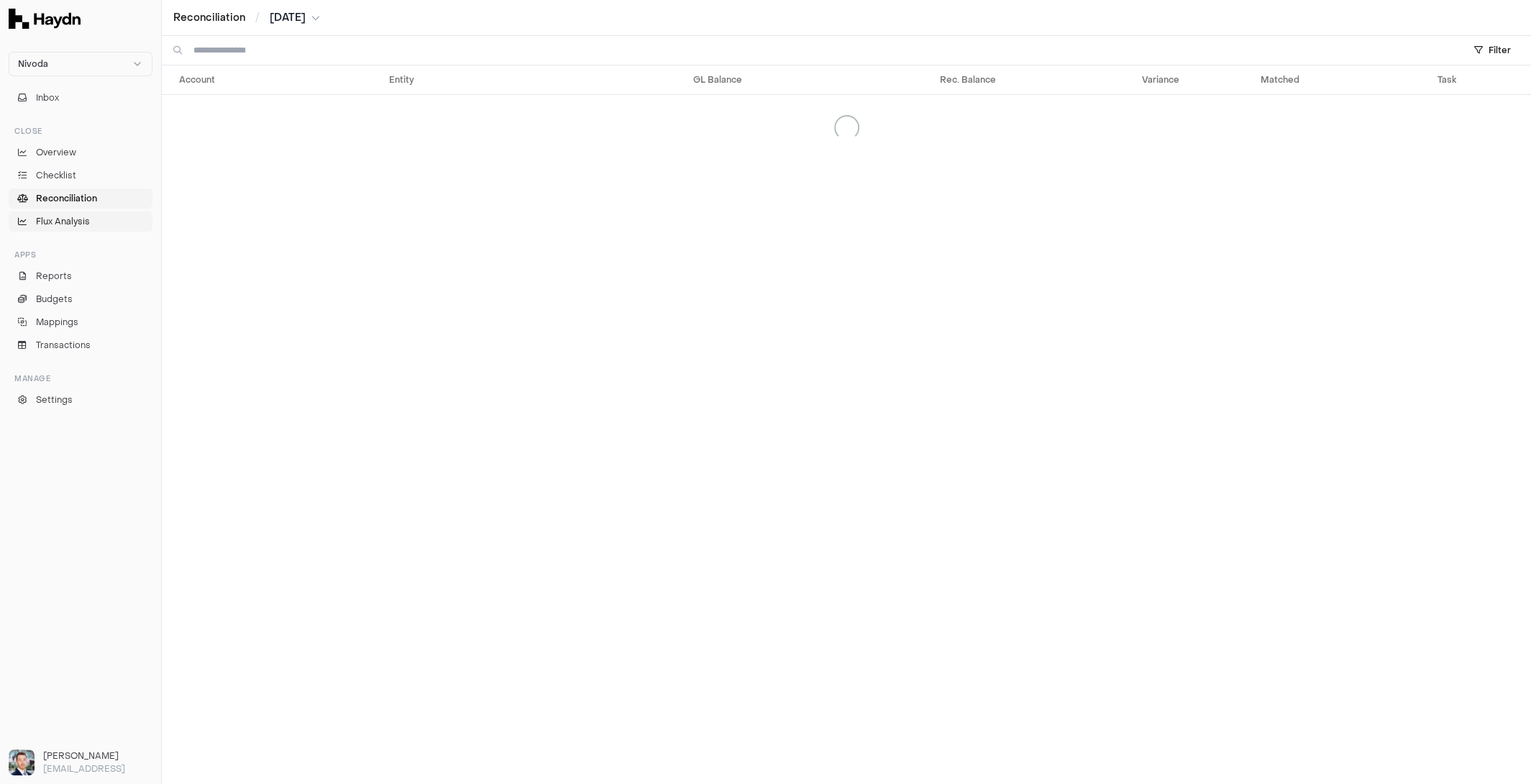
click at [66, 221] on span "Flux Analysis" at bounding box center [63, 221] width 54 height 13
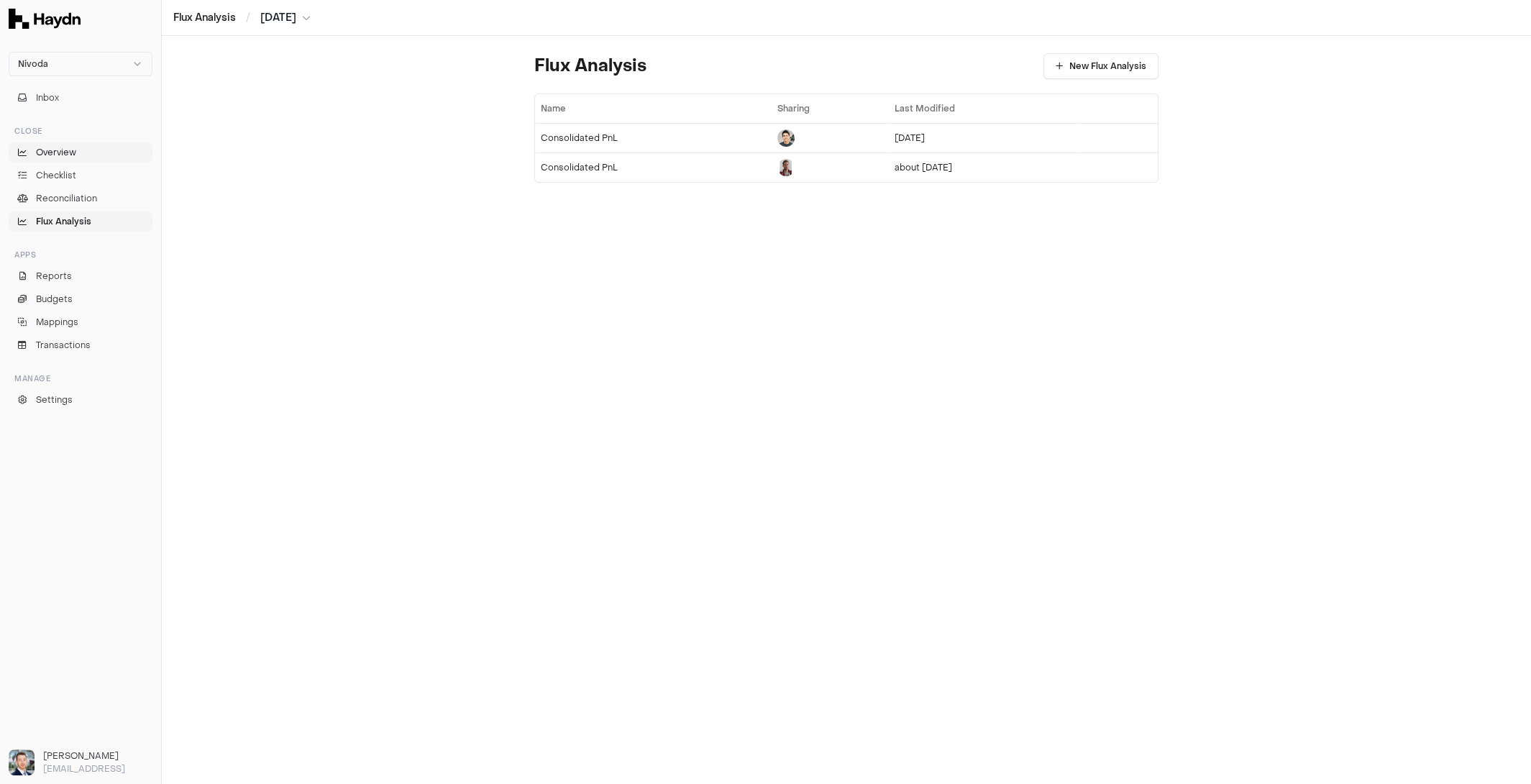
click at [56, 153] on span "Overview" at bounding box center [56, 152] width 40 height 13
